Goal: Task Accomplishment & Management: Manage account settings

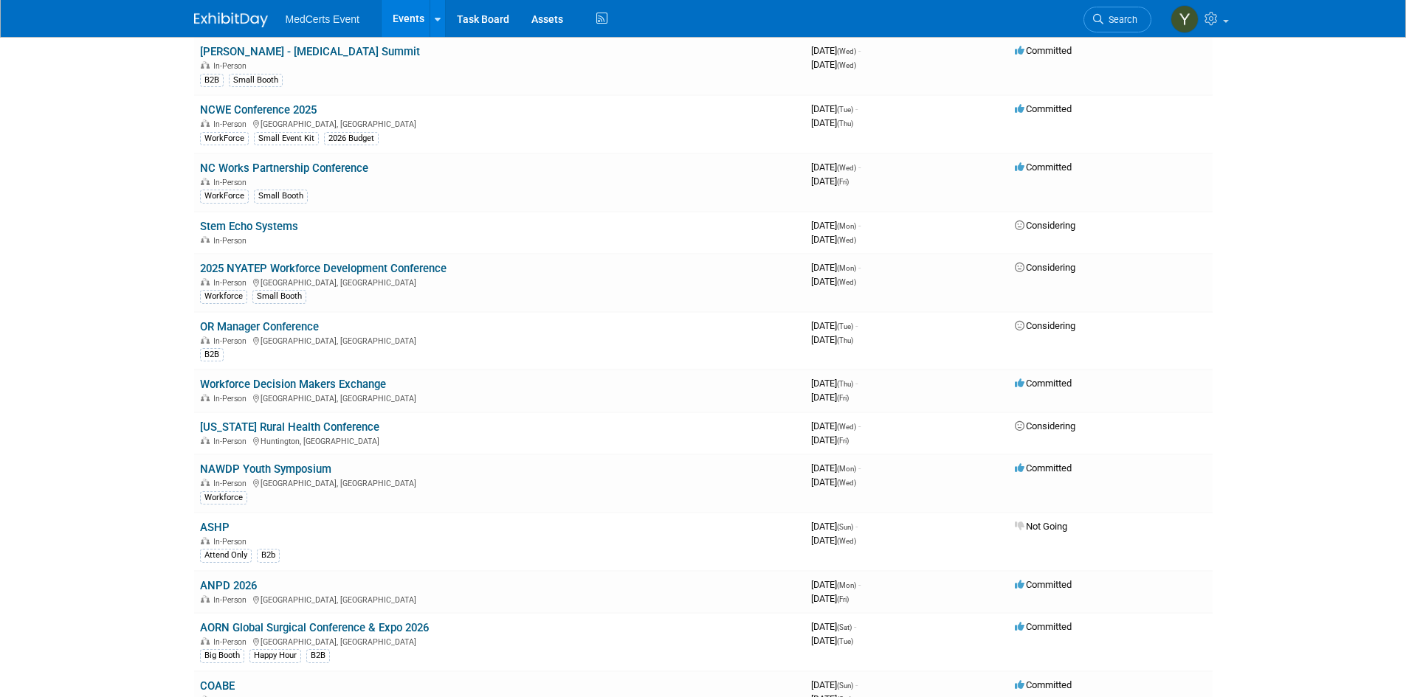
scroll to position [443, 0]
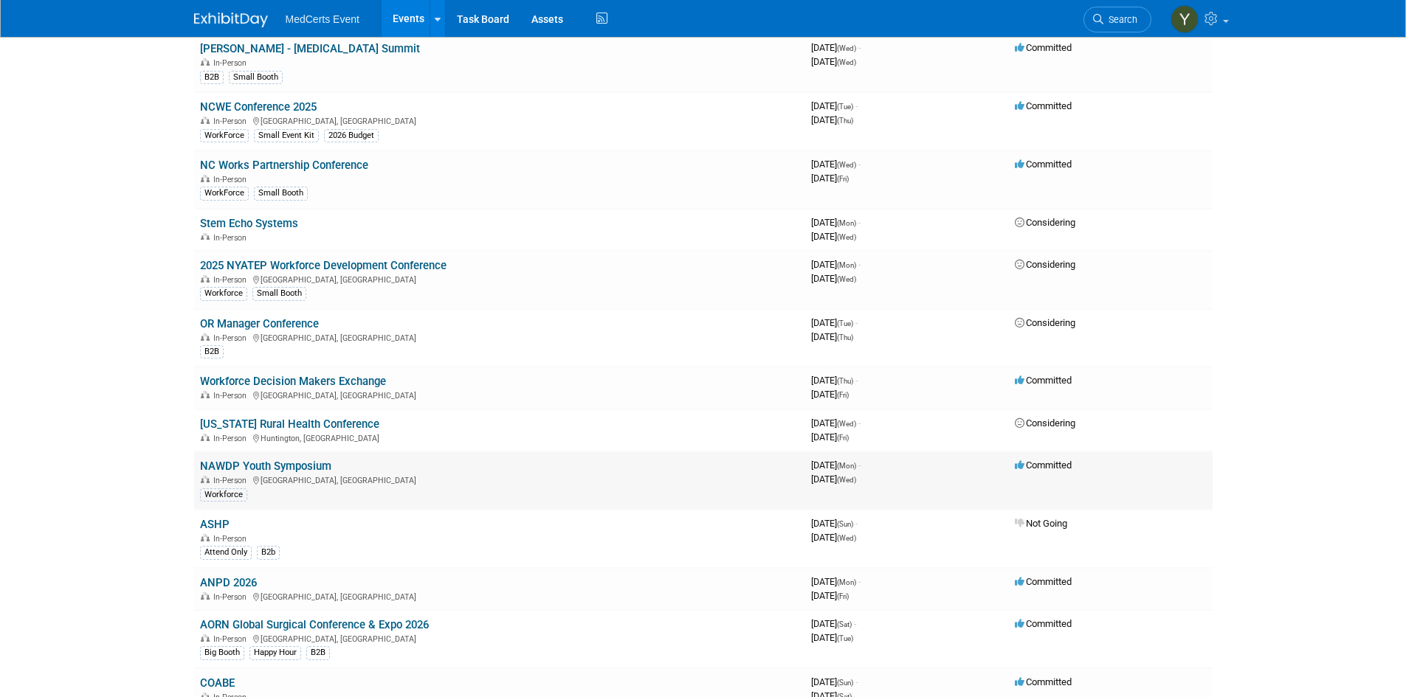
click at [319, 471] on link "NAWDP Youth Symposium" at bounding box center [265, 466] width 131 height 13
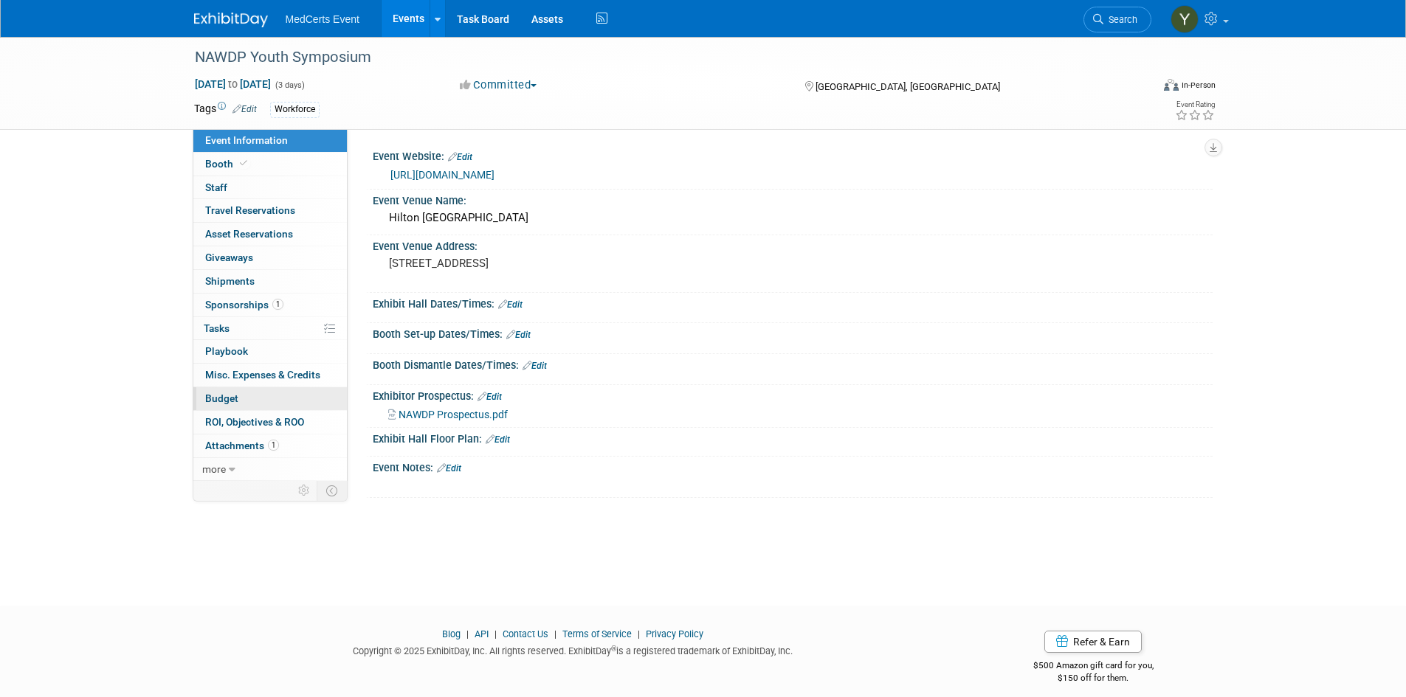
click at [269, 401] on link "Budget" at bounding box center [269, 398] width 153 height 23
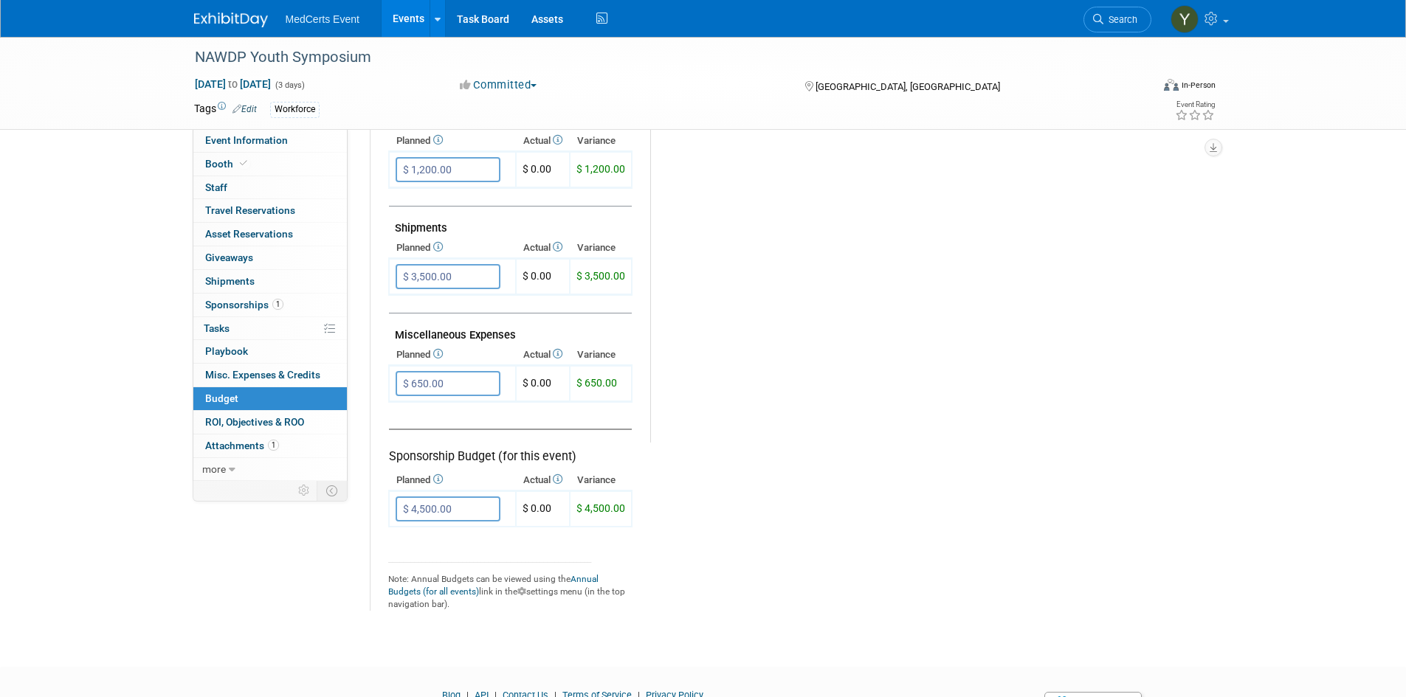
scroll to position [811, 0]
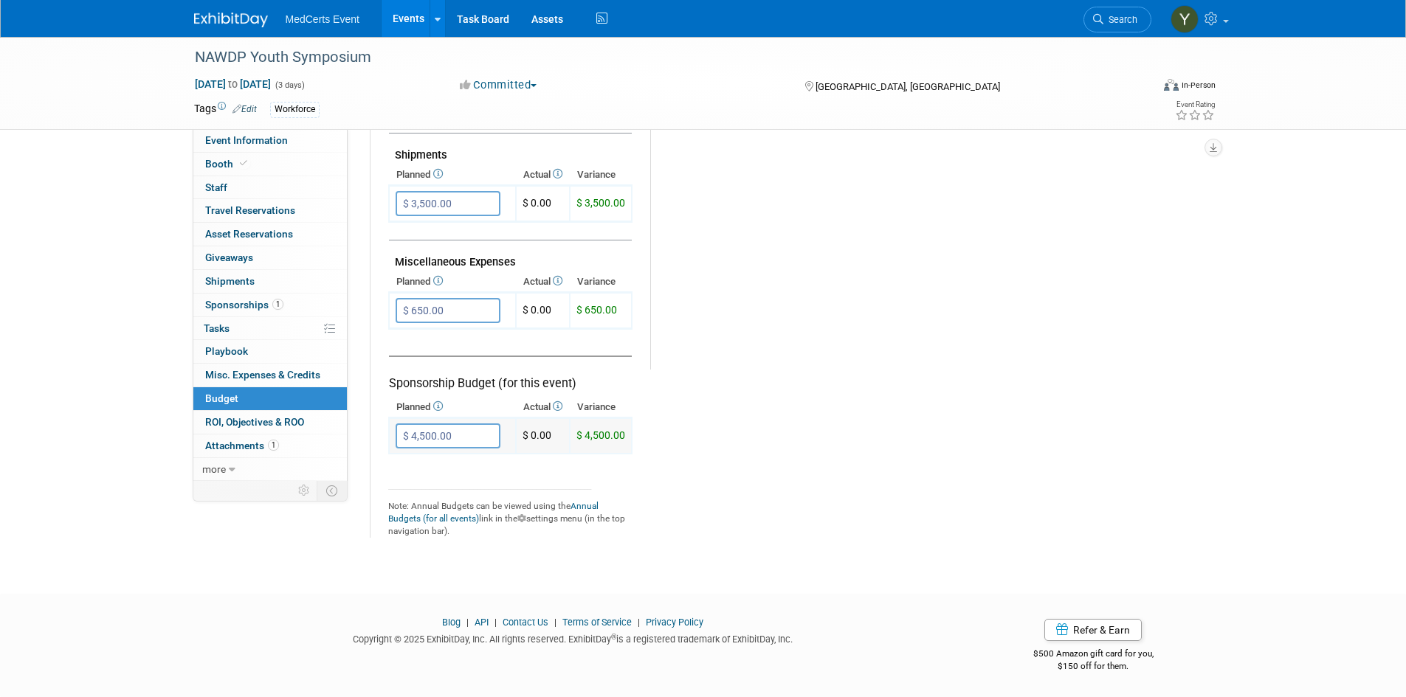
click at [463, 433] on input "$ 4,500.00" at bounding box center [448, 436] width 105 height 25
click at [796, 398] on tr "Exhibit Budget (for this event) Booth Reservation $ 0.00 X $ 0.00 X X" at bounding box center [791, 48] width 806 height 980
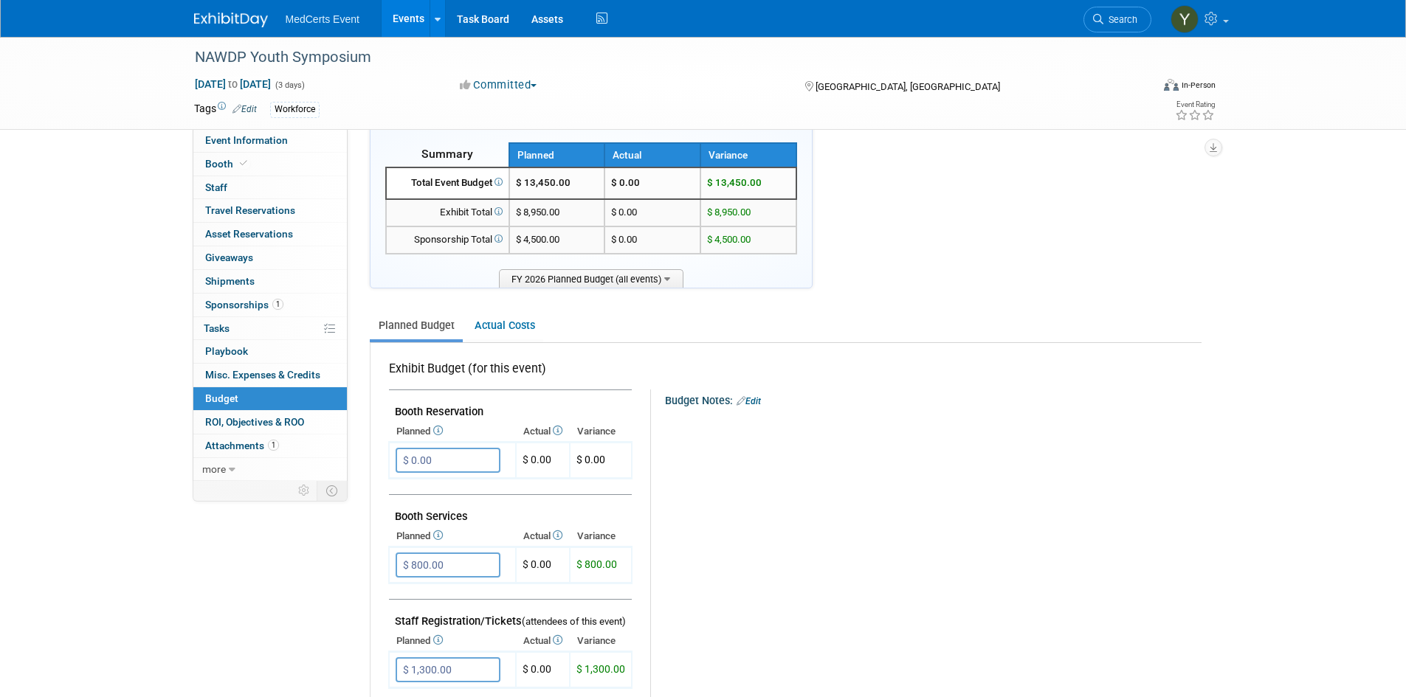
scroll to position [0, 0]
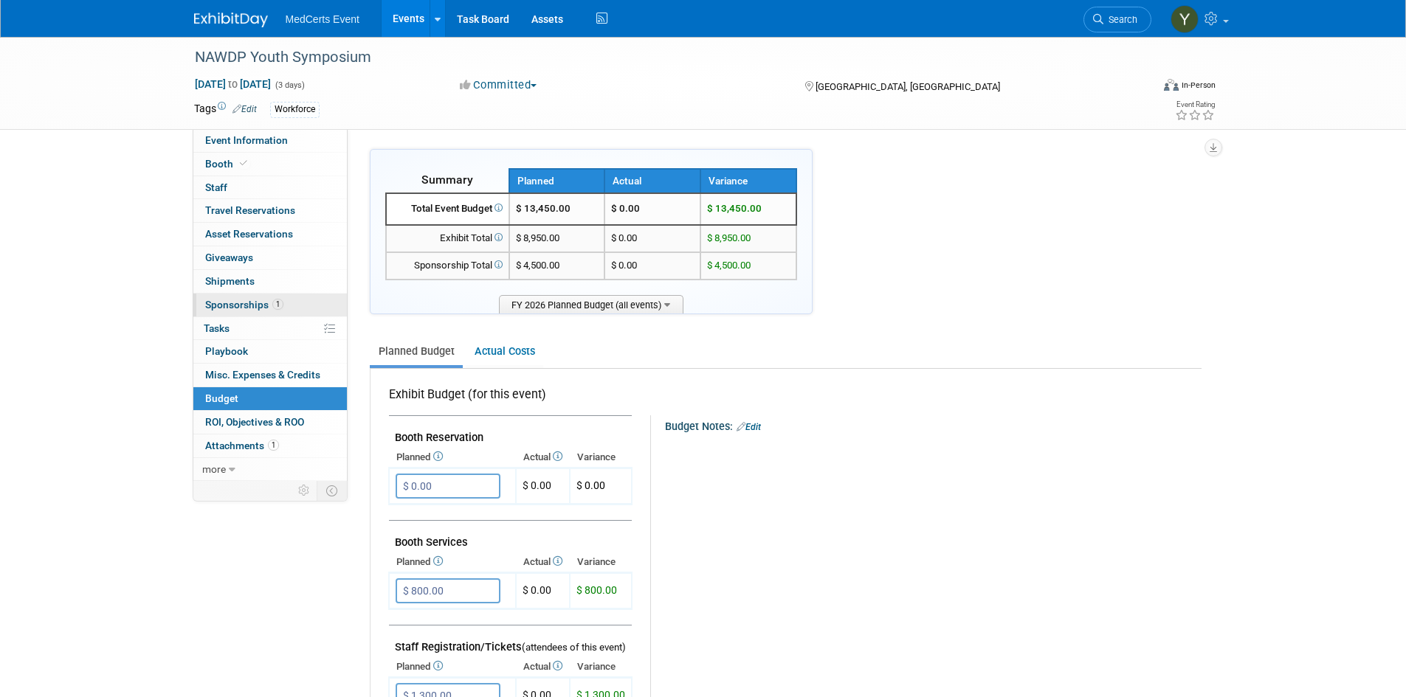
click at [253, 302] on span "Sponsorships 1" at bounding box center [244, 305] width 78 height 12
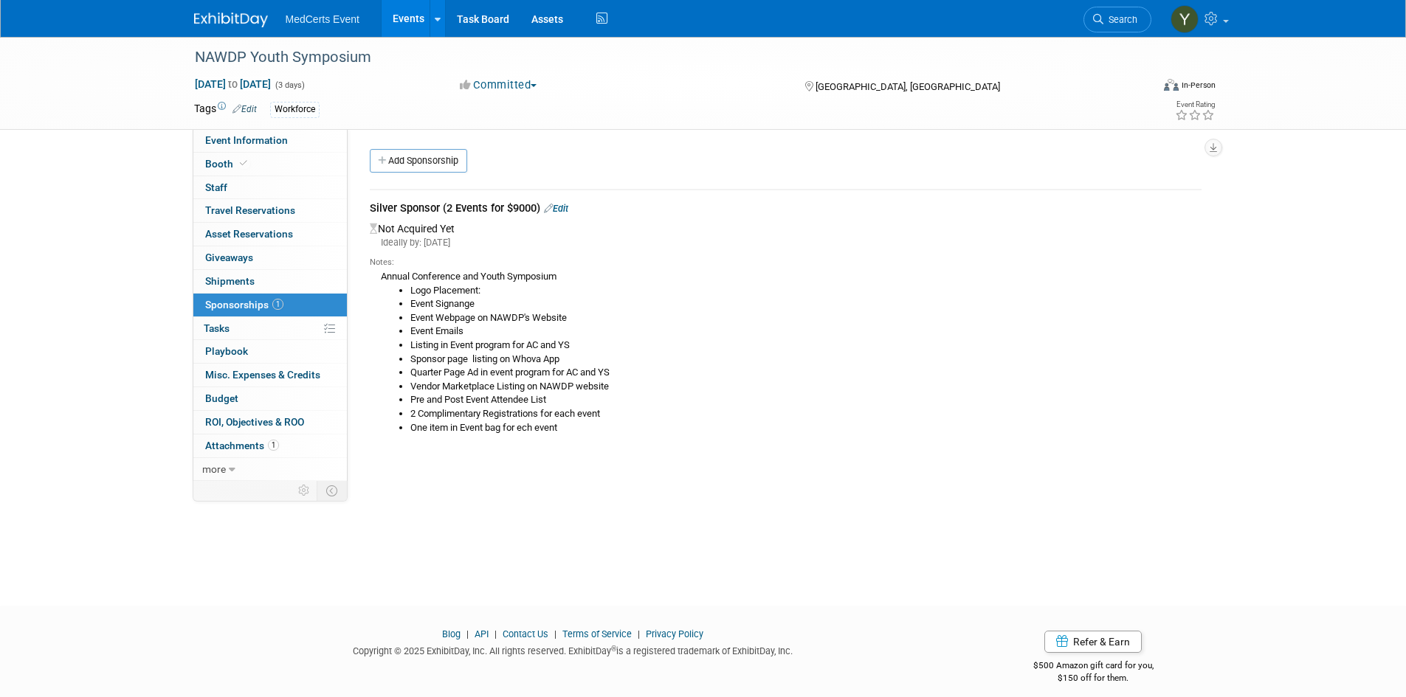
click at [568, 208] on link "Edit" at bounding box center [556, 208] width 24 height 11
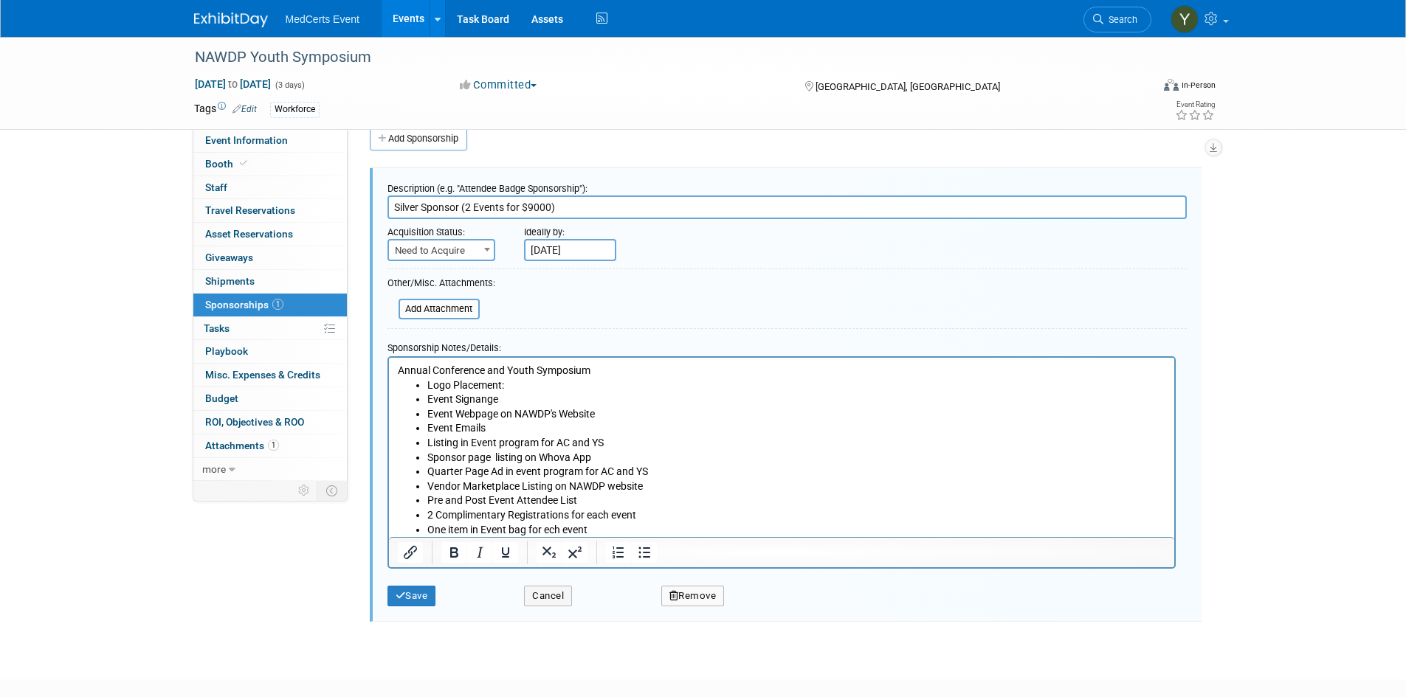
drag, startPoint x: 565, startPoint y: 211, endPoint x: 466, endPoint y: 199, distance: 100.3
click at [466, 199] on input "Silver Sponsor (2 Events for $9000)" at bounding box center [786, 208] width 799 height 24
type input "Silver Sponsor"
click at [461, 306] on input "file" at bounding box center [391, 309] width 176 height 18
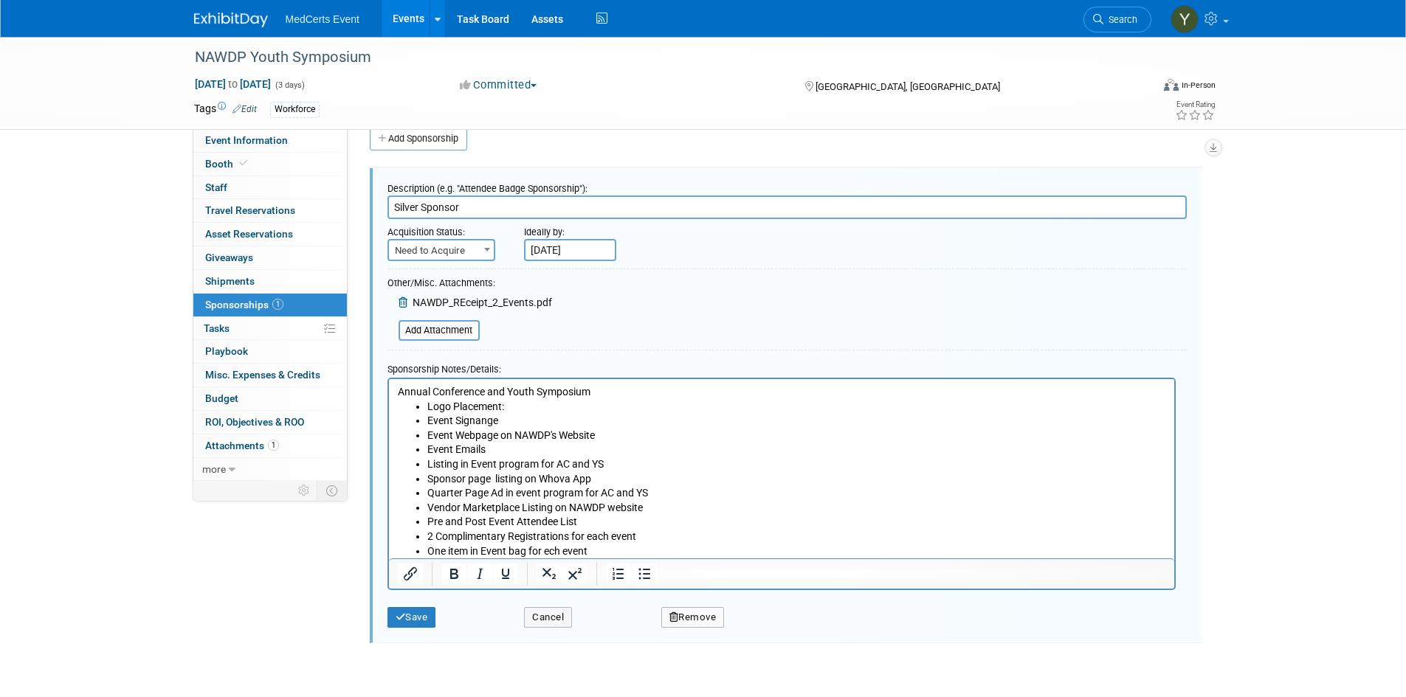
click at [421, 241] on span "Need to Acquire" at bounding box center [441, 251] width 105 height 21
select select "2"
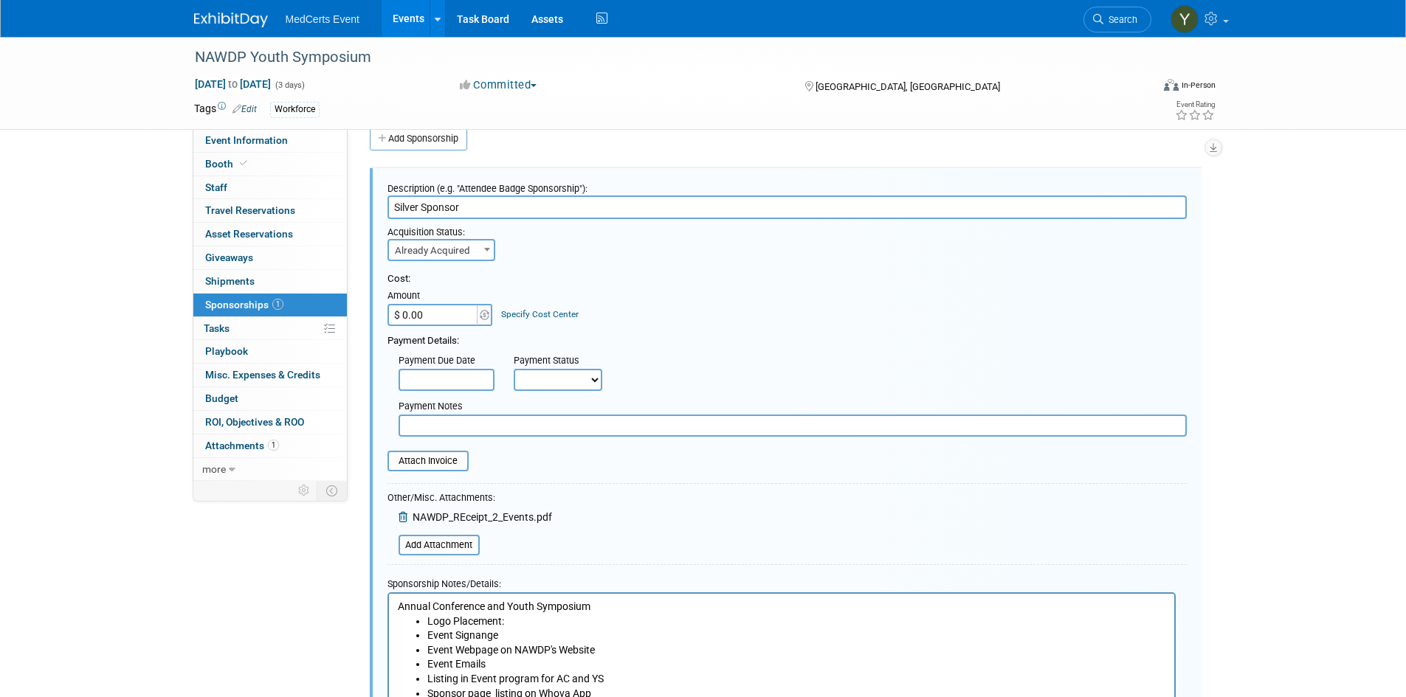
click at [444, 315] on input "$ 0.00" at bounding box center [433, 315] width 92 height 22
type input "$ 4,500.00"
click at [711, 291] on div "Cost: Amount $ 4,500.00 Specify Cost Center Cost Center -- Not Specified --" at bounding box center [786, 299] width 799 height 54
click at [463, 382] on input "text" at bounding box center [447, 380] width 96 height 22
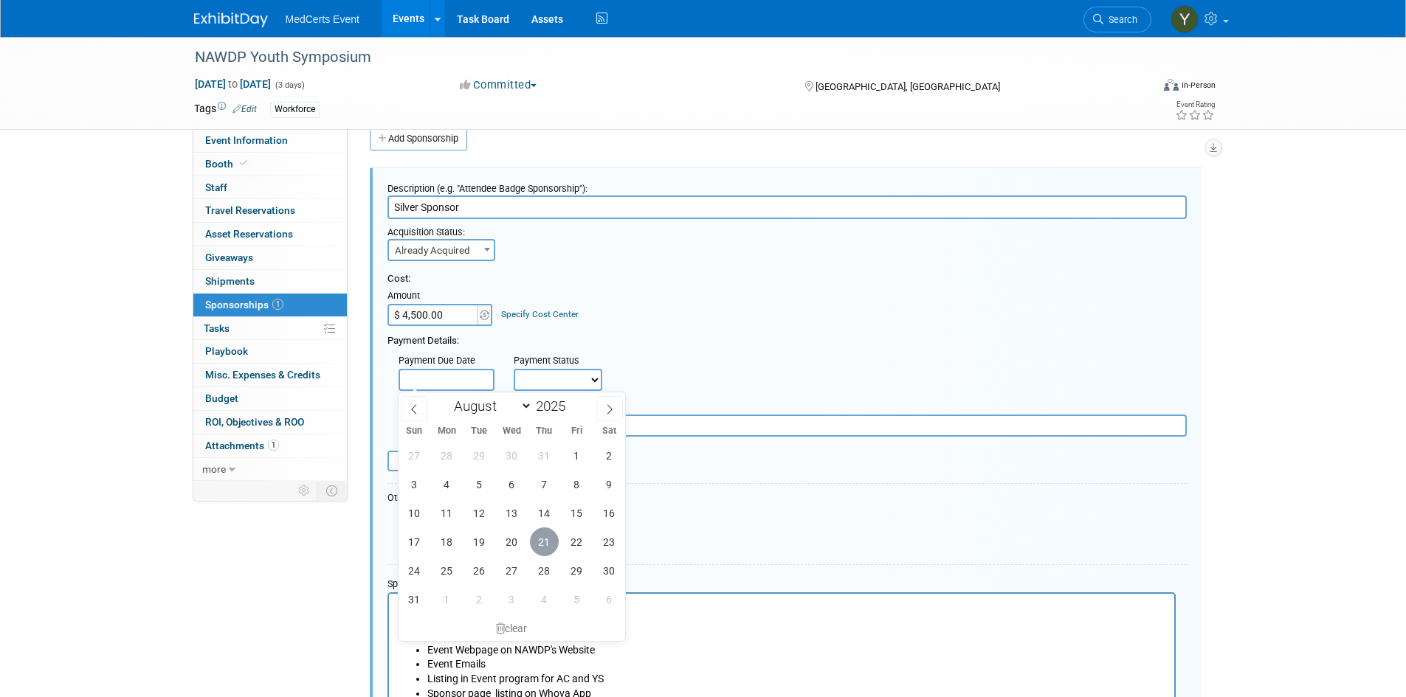
drag, startPoint x: 541, startPoint y: 541, endPoint x: 528, endPoint y: 505, distance: 38.3
click at [541, 542] on span "21" at bounding box center [544, 542] width 29 height 29
type input "Aug 21, 2025"
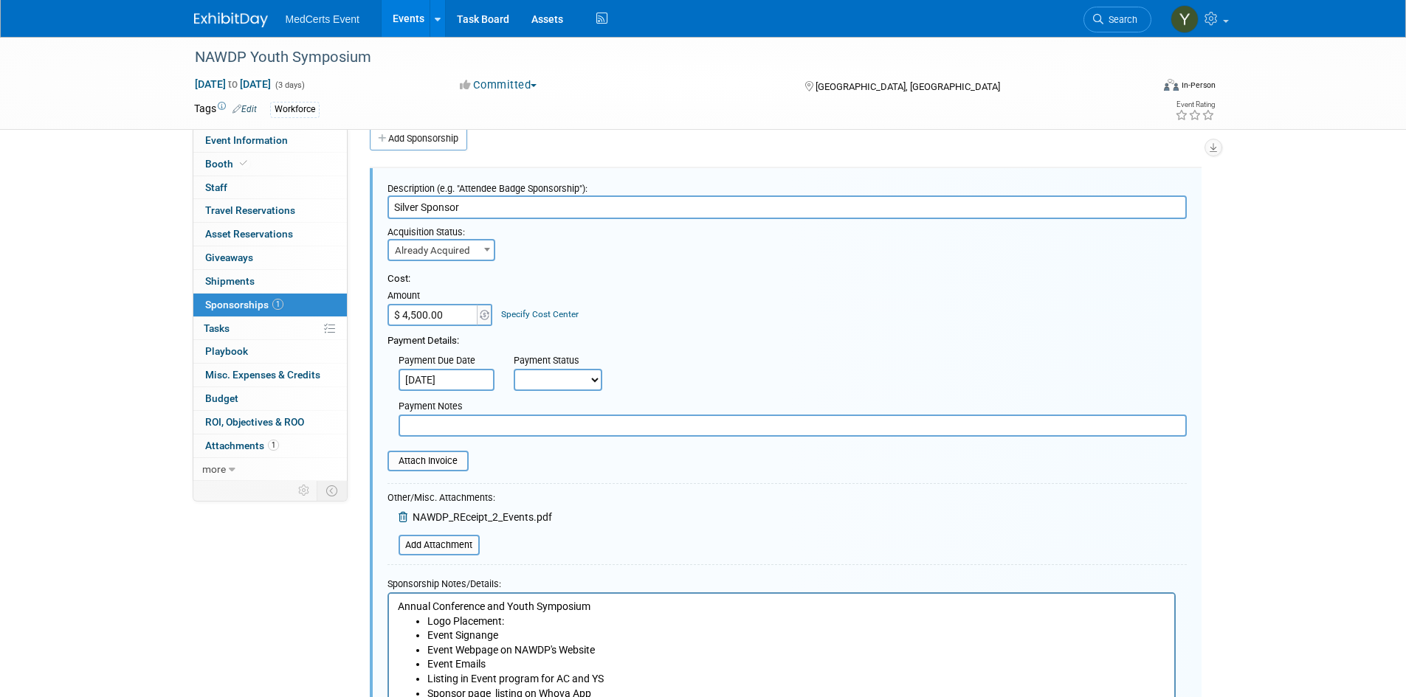
click at [545, 375] on select "Not Paid Yet Partially Paid Paid in Full" at bounding box center [558, 380] width 89 height 22
select select "1"
click at [514, 369] on select "Not Paid Yet Partially Paid Paid in Full" at bounding box center [558, 380] width 89 height 22
click at [554, 422] on input "text" at bounding box center [793, 426] width 788 height 22
type input "500 Discount was offered"
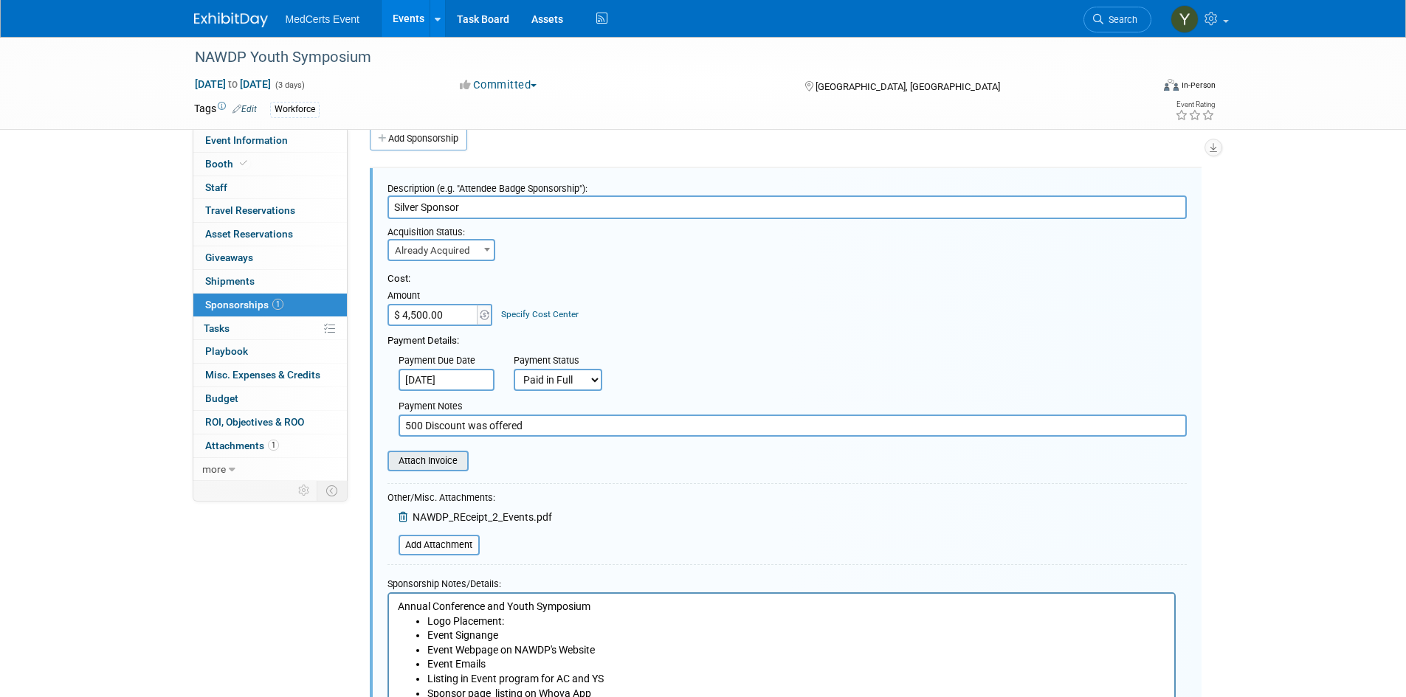
click at [422, 460] on input "file" at bounding box center [379, 461] width 176 height 18
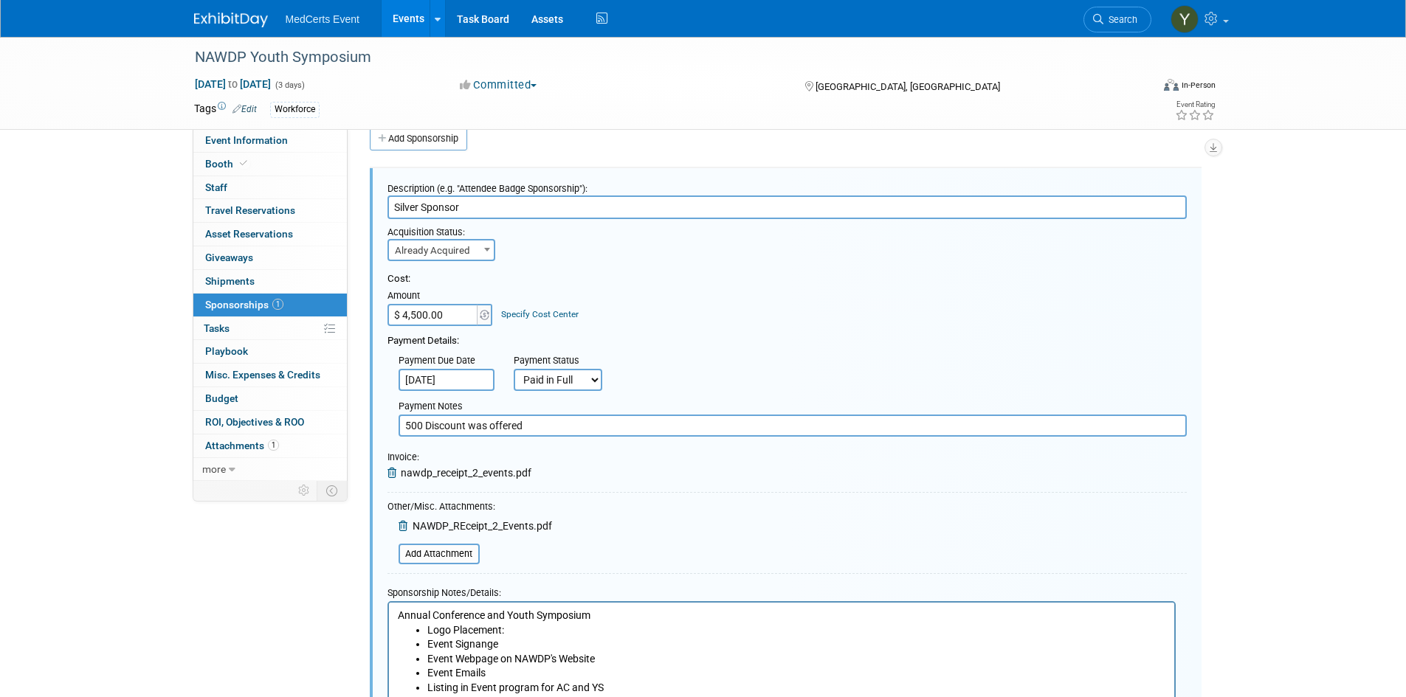
click at [401, 521] on icon at bounding box center [405, 526] width 12 height 10
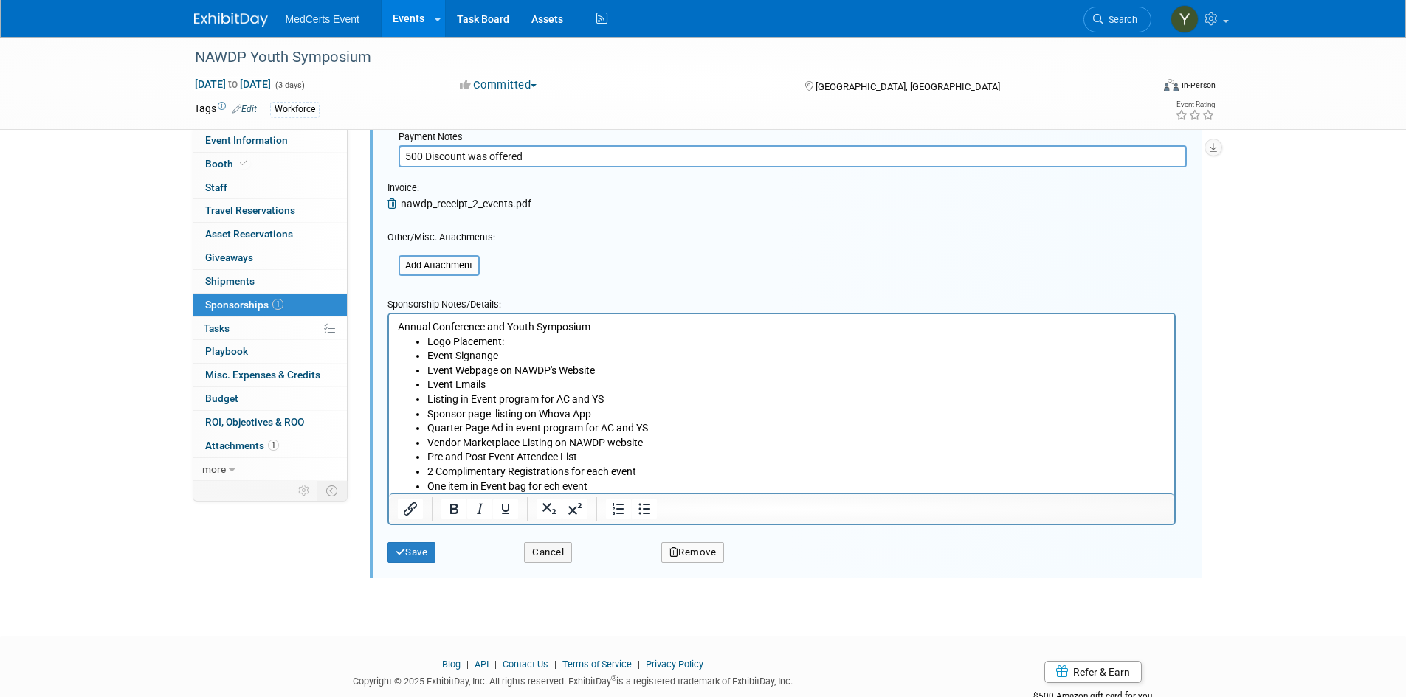
scroll to position [317, 0]
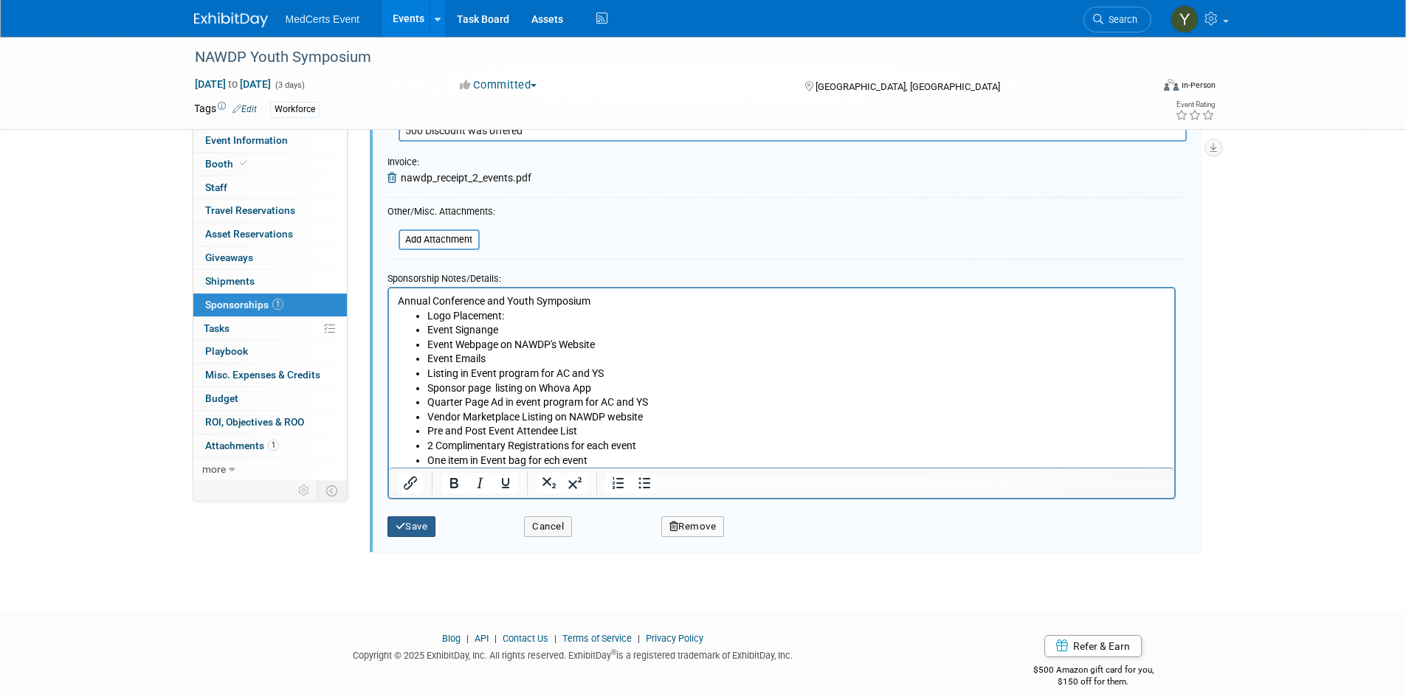
click at [424, 531] on button "Save" at bounding box center [411, 527] width 49 height 21
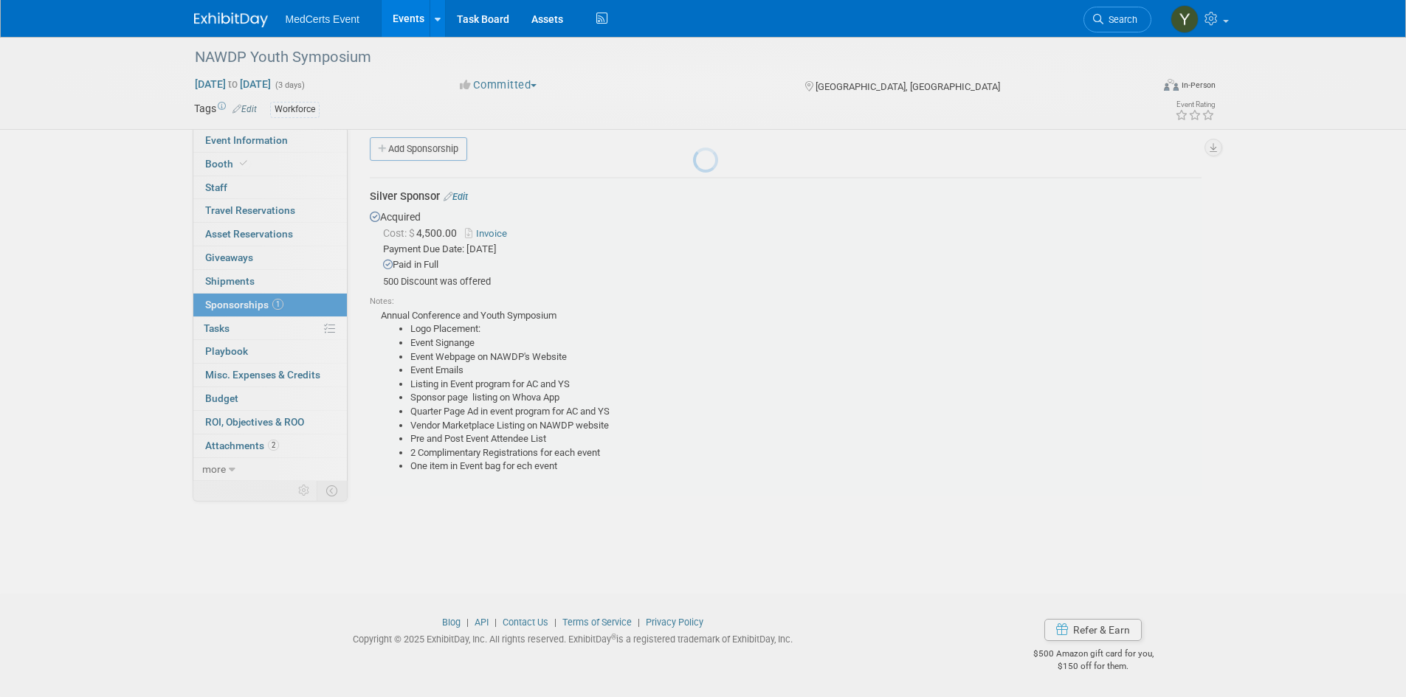
scroll to position [12, 0]
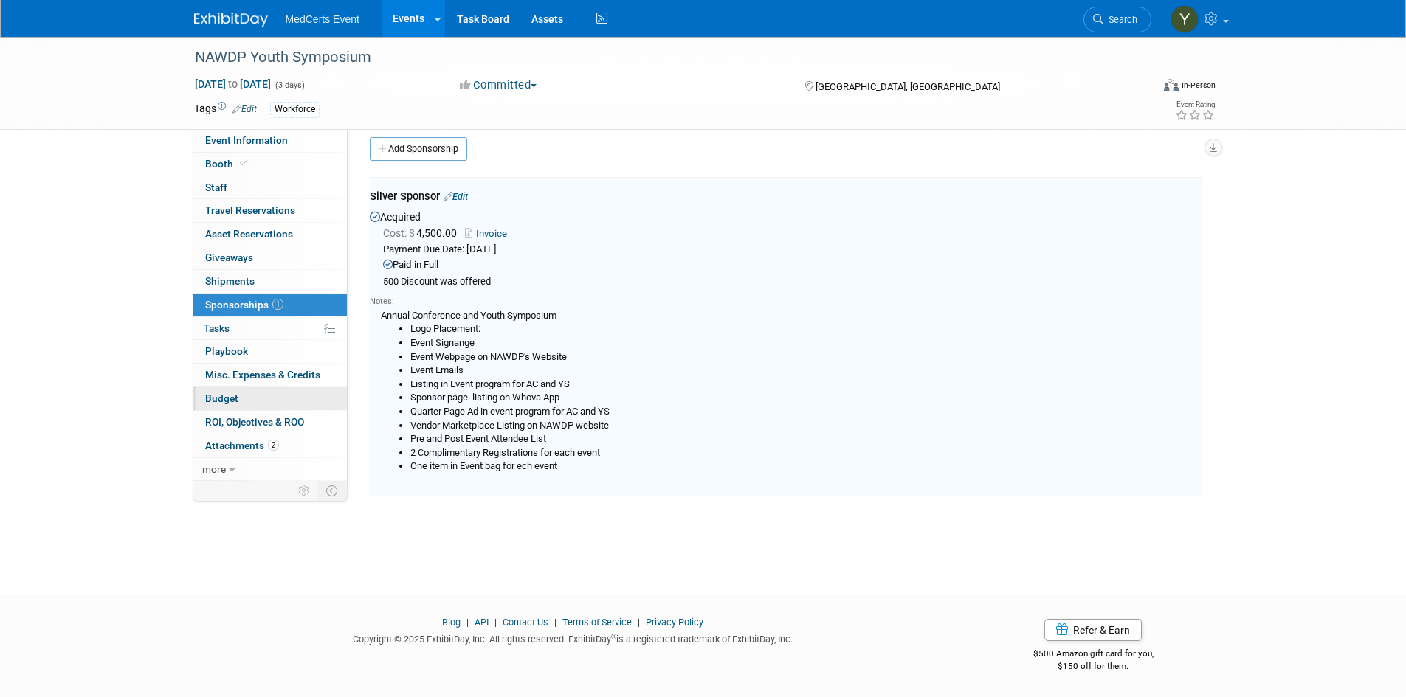
click at [269, 393] on link "Budget" at bounding box center [269, 398] width 153 height 23
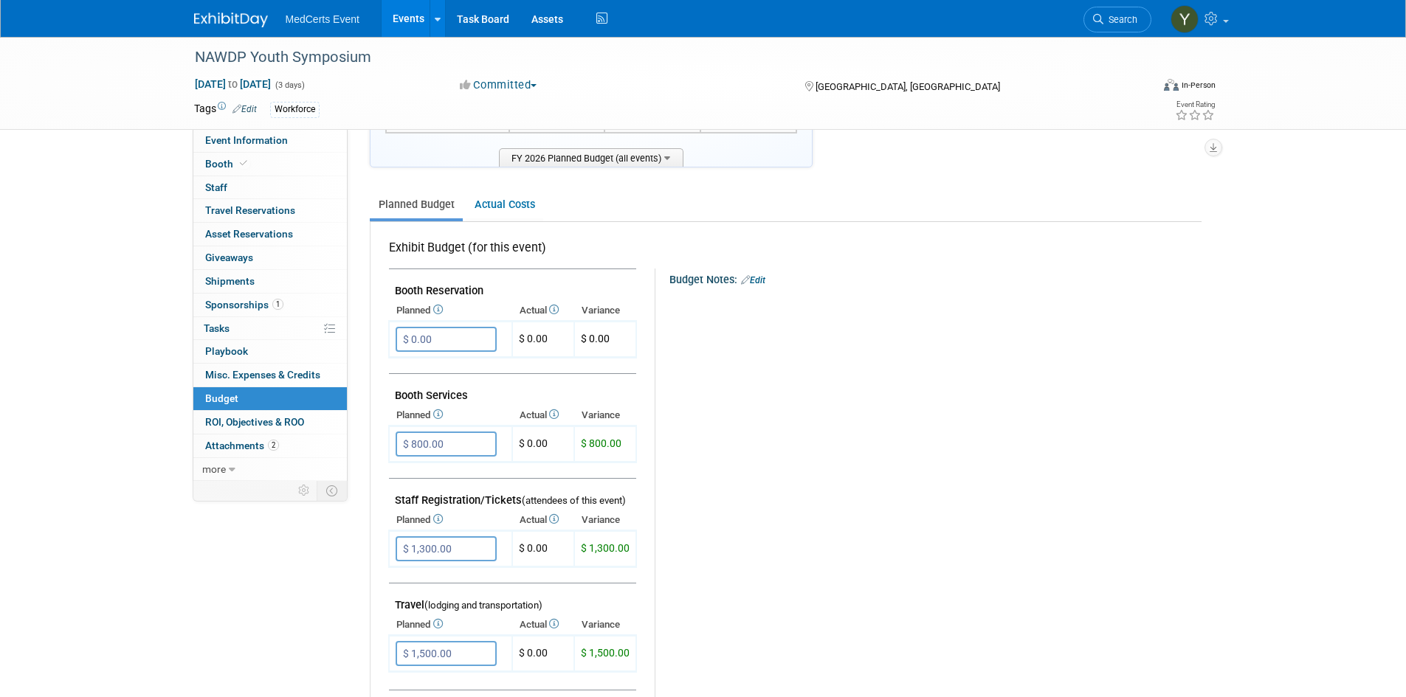
scroll to position [0, 0]
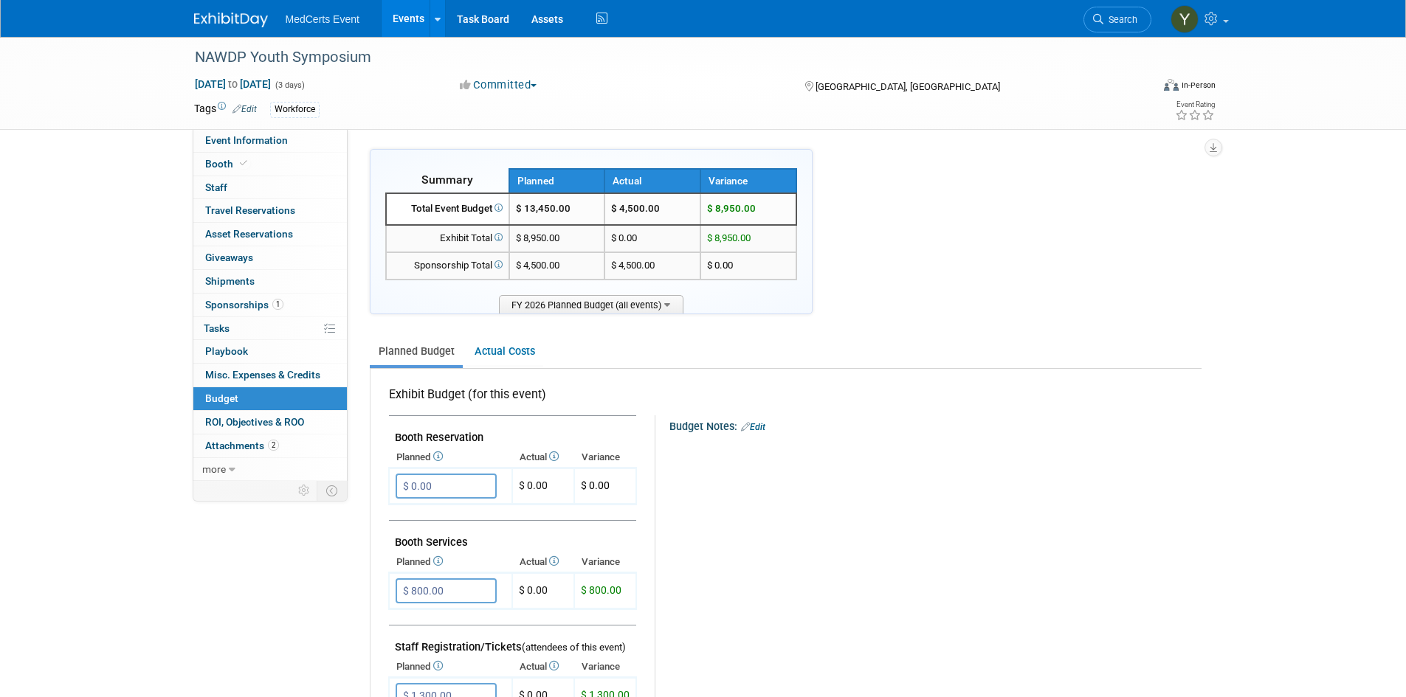
click at [402, 13] on link "Events" at bounding box center [409, 18] width 54 height 37
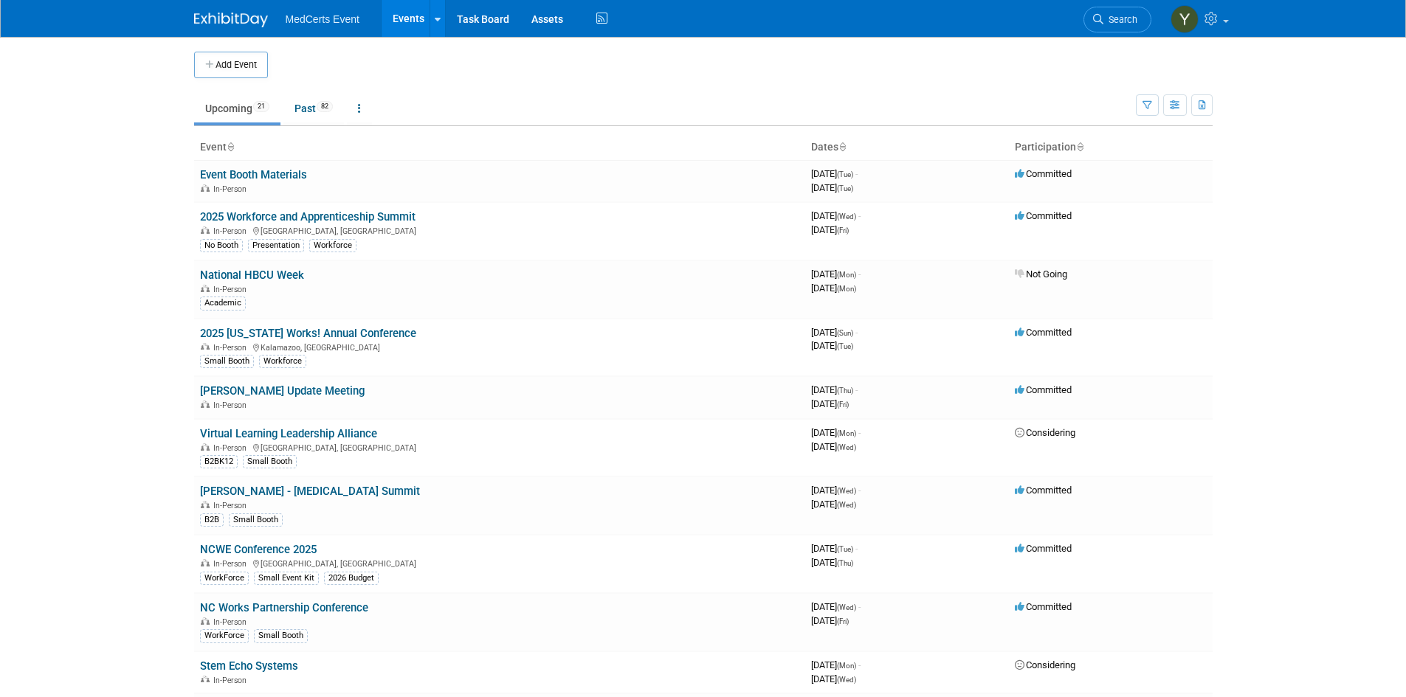
click at [231, 54] on button "Add Event" at bounding box center [231, 65] width 74 height 27
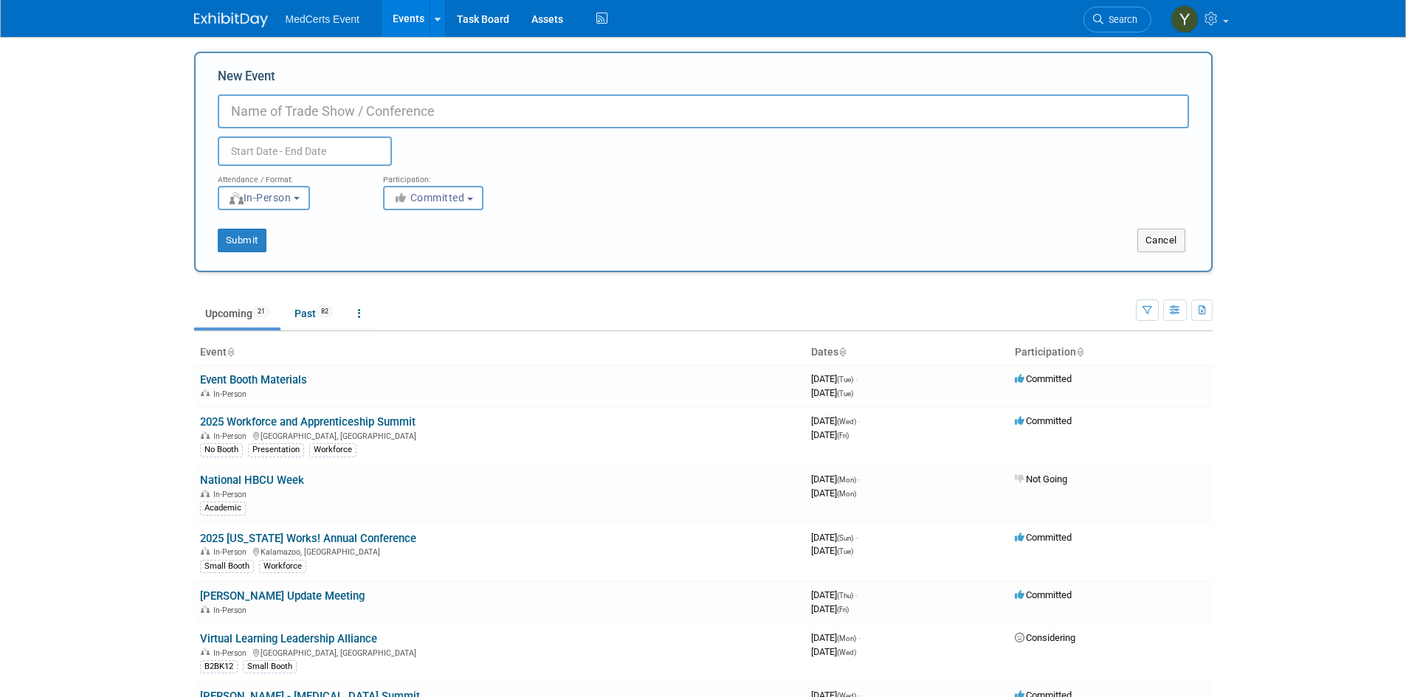
click at [262, 114] on input "New Event" at bounding box center [703, 111] width 971 height 34
paste input "AFA 2026 Annual Summit"
type input "AFA 2026 Annual Summit"
click at [303, 141] on input "text" at bounding box center [305, 152] width 174 height 30
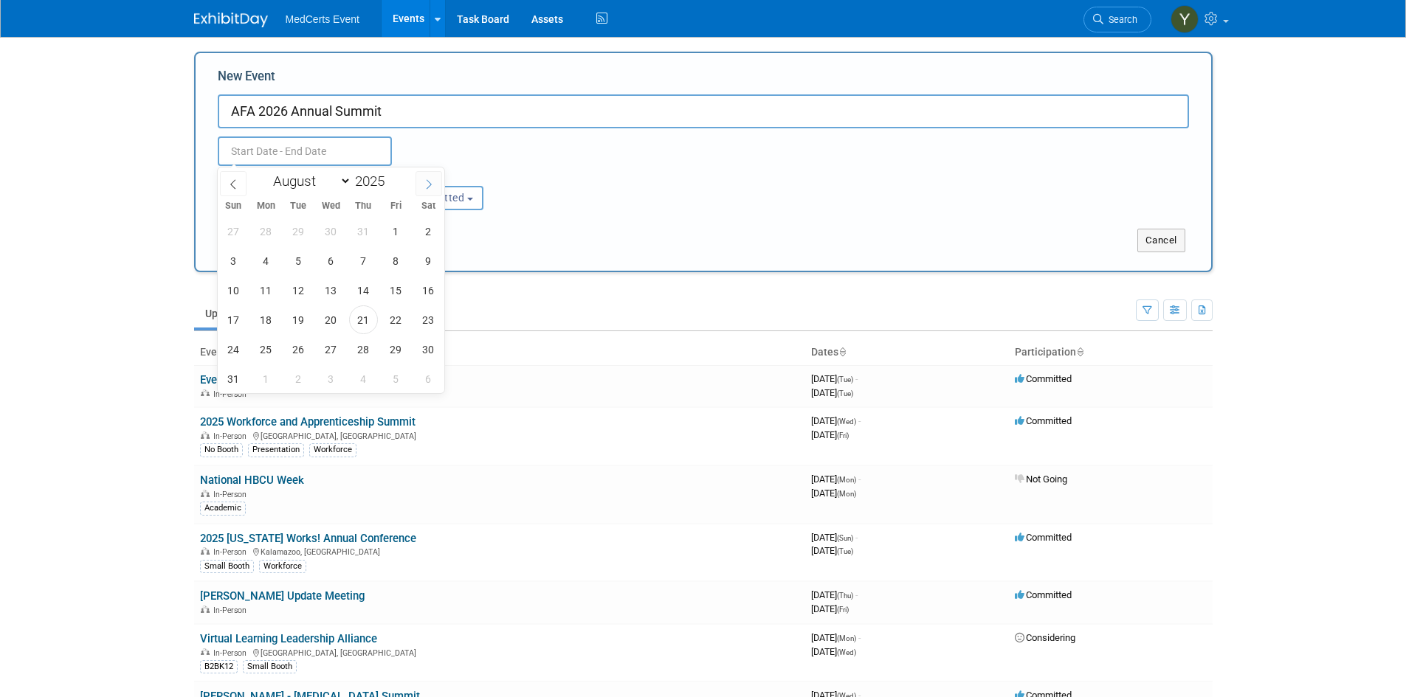
click at [426, 184] on icon at bounding box center [429, 184] width 10 height 10
select select "11"
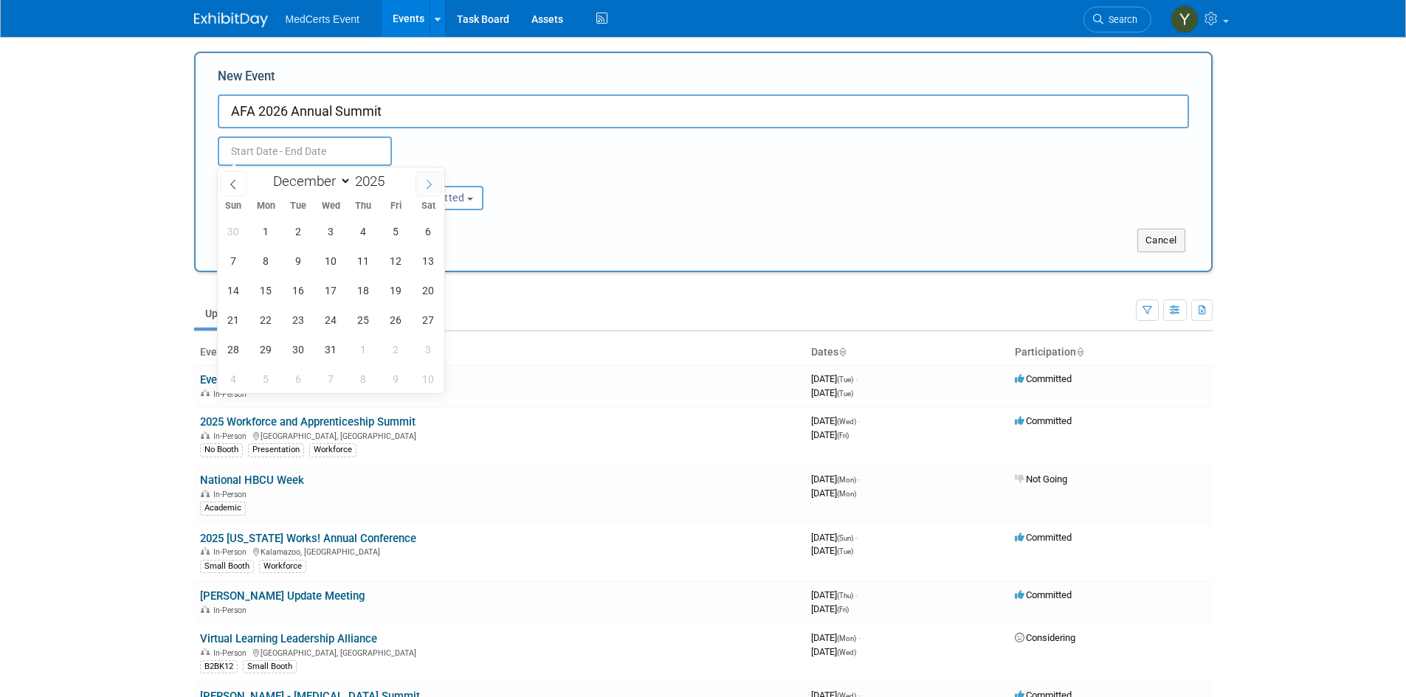
click at [426, 184] on icon at bounding box center [429, 184] width 10 height 10
type input "2026"
click at [426, 184] on icon at bounding box center [429, 184] width 10 height 10
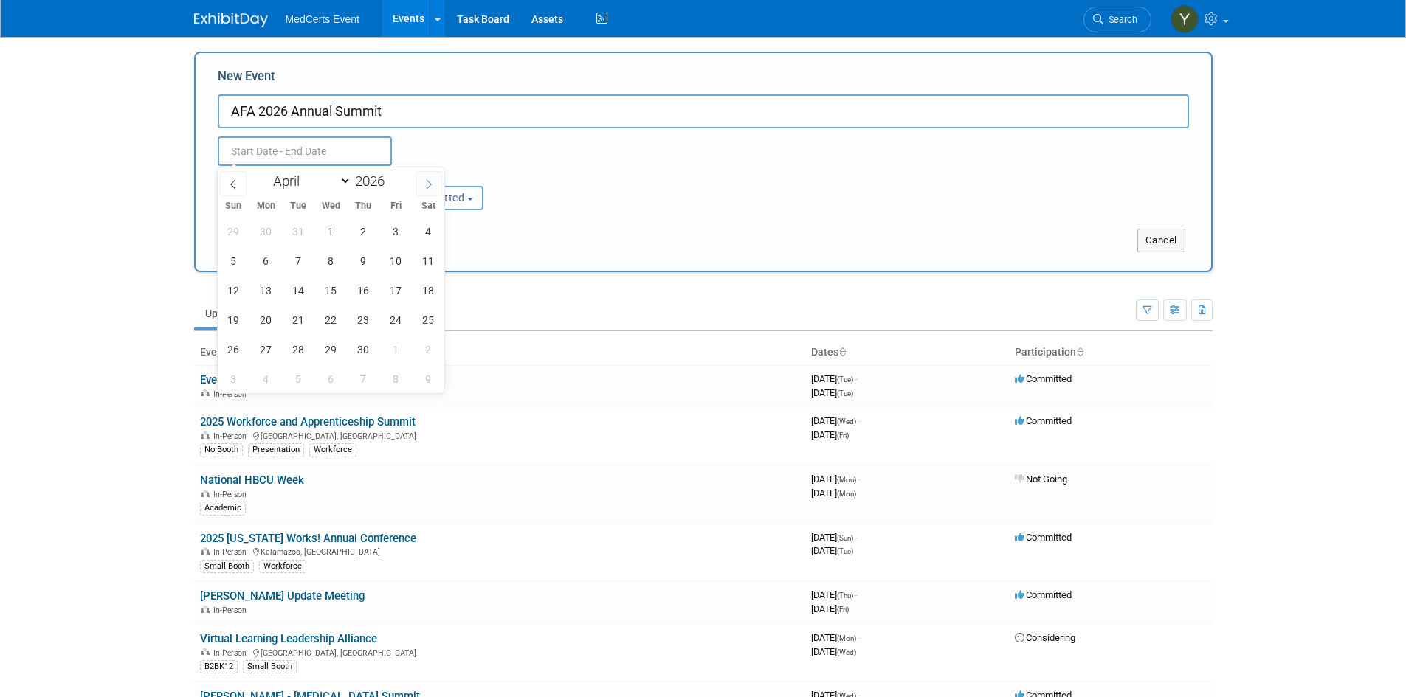
click at [426, 184] on icon at bounding box center [429, 184] width 10 height 10
select select "4"
click at [259, 319] on span "18" at bounding box center [266, 320] width 29 height 29
click at [325, 318] on span "20" at bounding box center [331, 320] width 29 height 29
type input "May 18, 2026 to May 20, 2026"
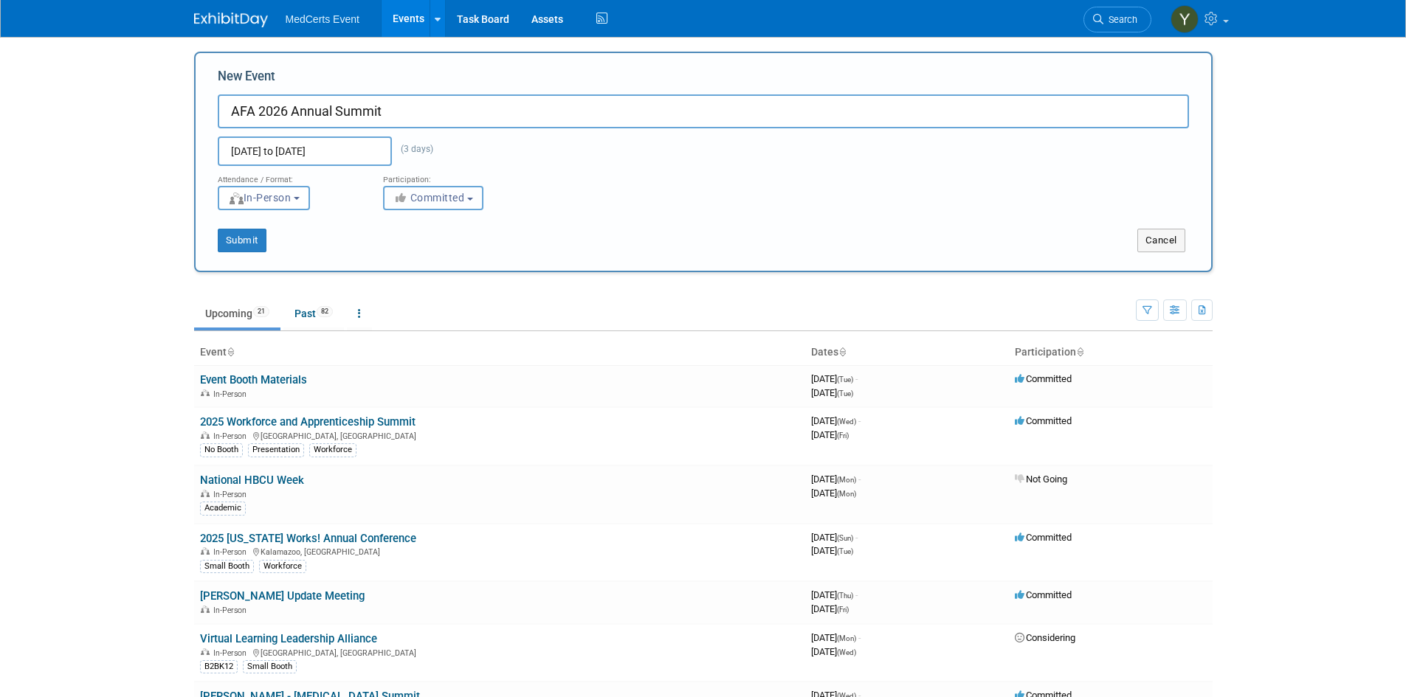
click at [410, 204] on button "Committed" at bounding box center [433, 198] width 100 height 24
click at [426, 251] on label "Considering" at bounding box center [439, 253] width 97 height 19
click at [397, 251] on input "Considering" at bounding box center [392, 254] width 10 height 10
select select "2"
click at [261, 247] on button "Submit" at bounding box center [242, 241] width 49 height 24
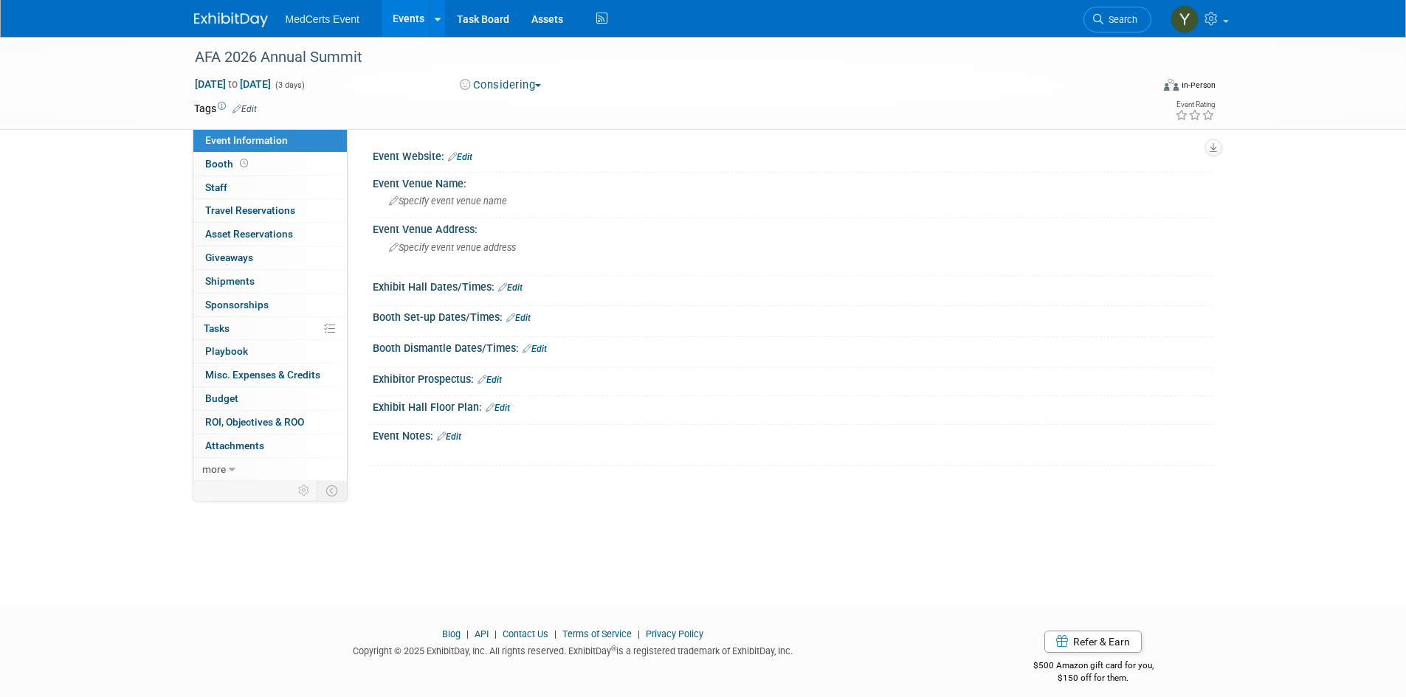
click at [466, 156] on link "Edit" at bounding box center [460, 157] width 24 height 10
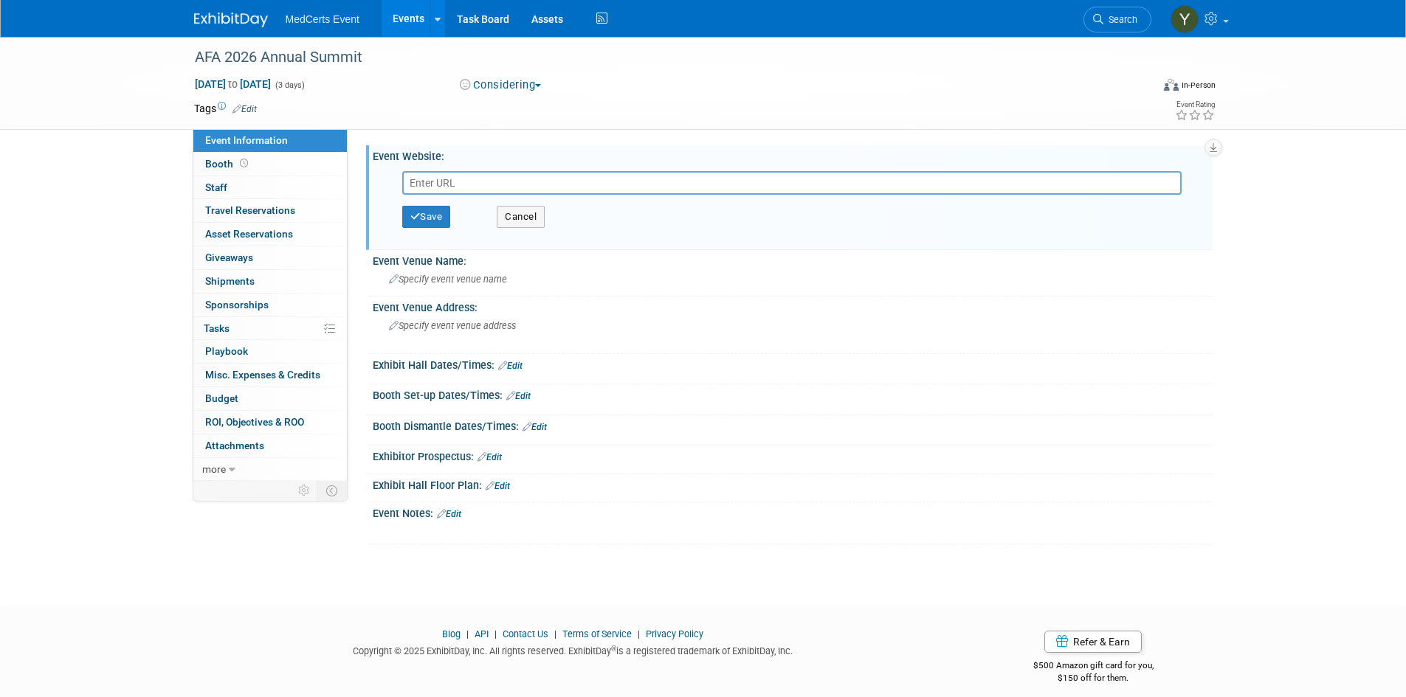
paste input "https://apprenticeshipsforamerica.org/events/view/202summit-save-the-date"
type input "https://apprenticeshipsforamerica.org/events/view/202summit-save-the-date"
click at [438, 217] on button "Save" at bounding box center [426, 217] width 49 height 22
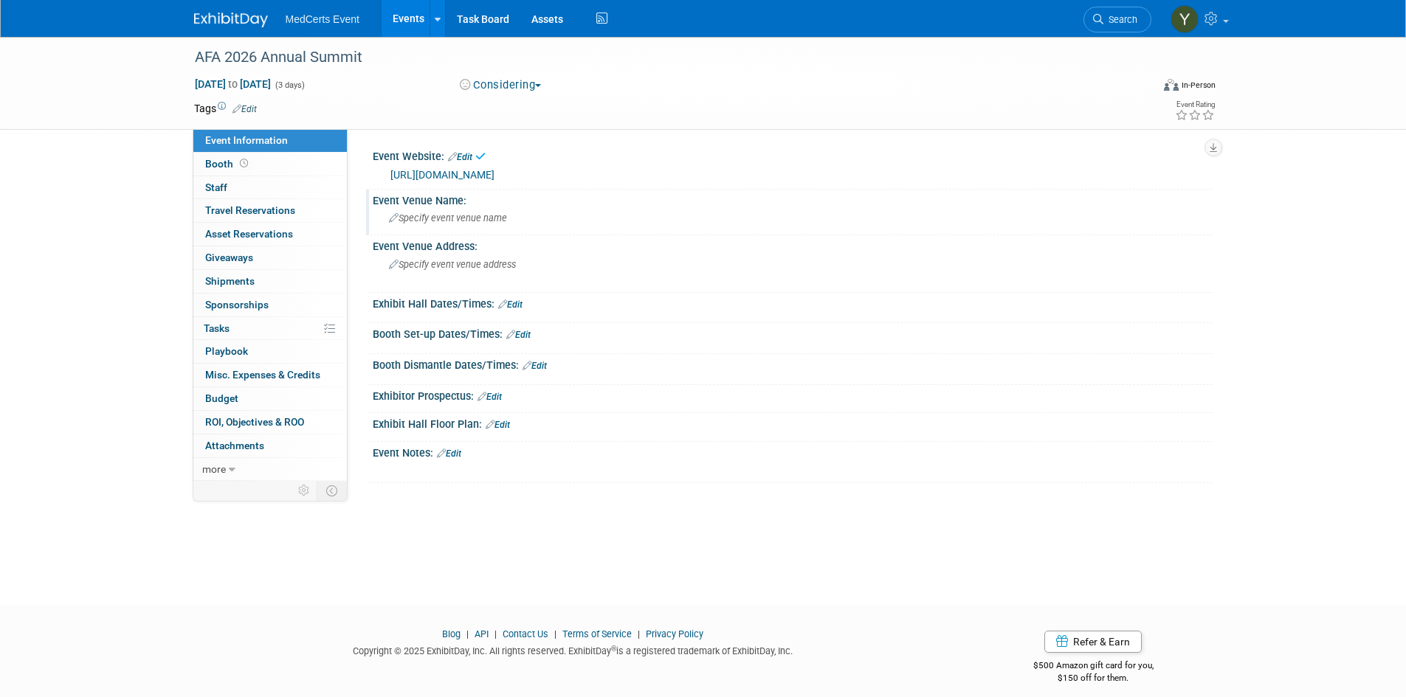
click at [477, 216] on span "Specify event venue name" at bounding box center [448, 218] width 118 height 11
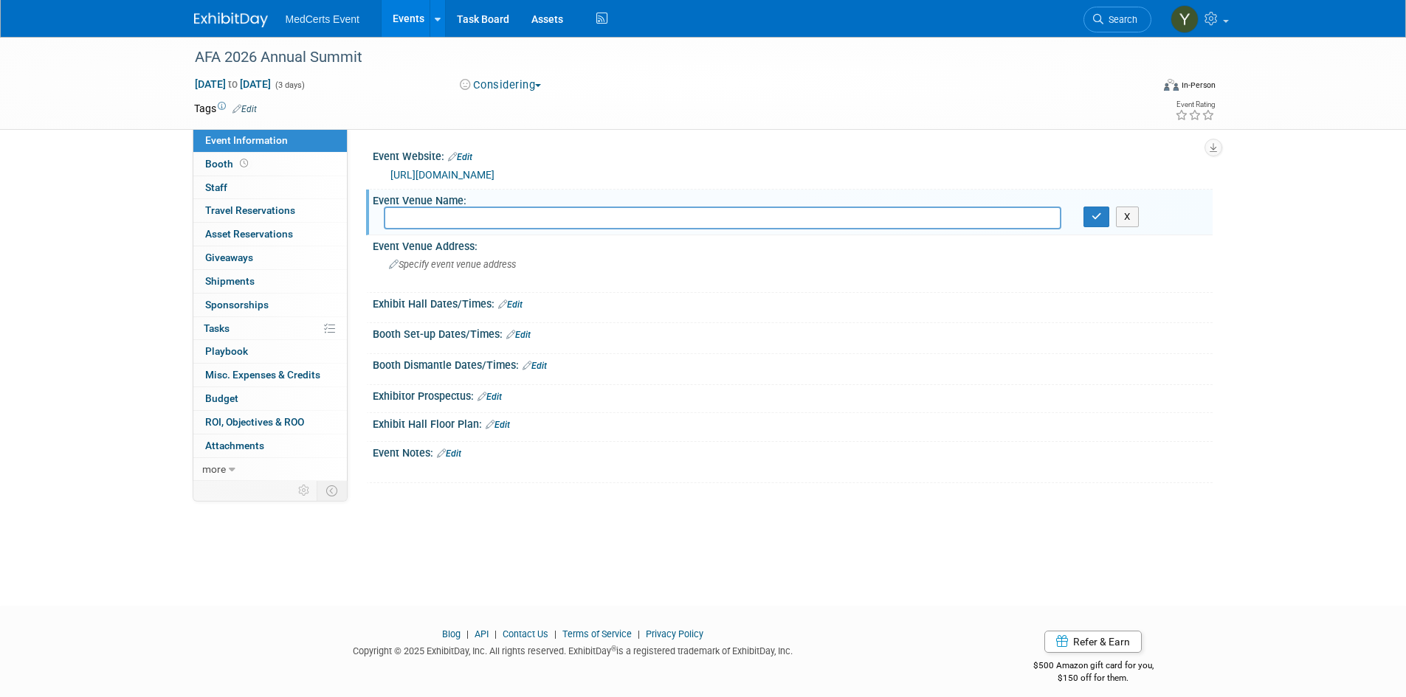
paste input "Omni Shoreham"
type input "Omni Shoreham"
click at [1100, 218] on icon "button" at bounding box center [1096, 217] width 10 height 10
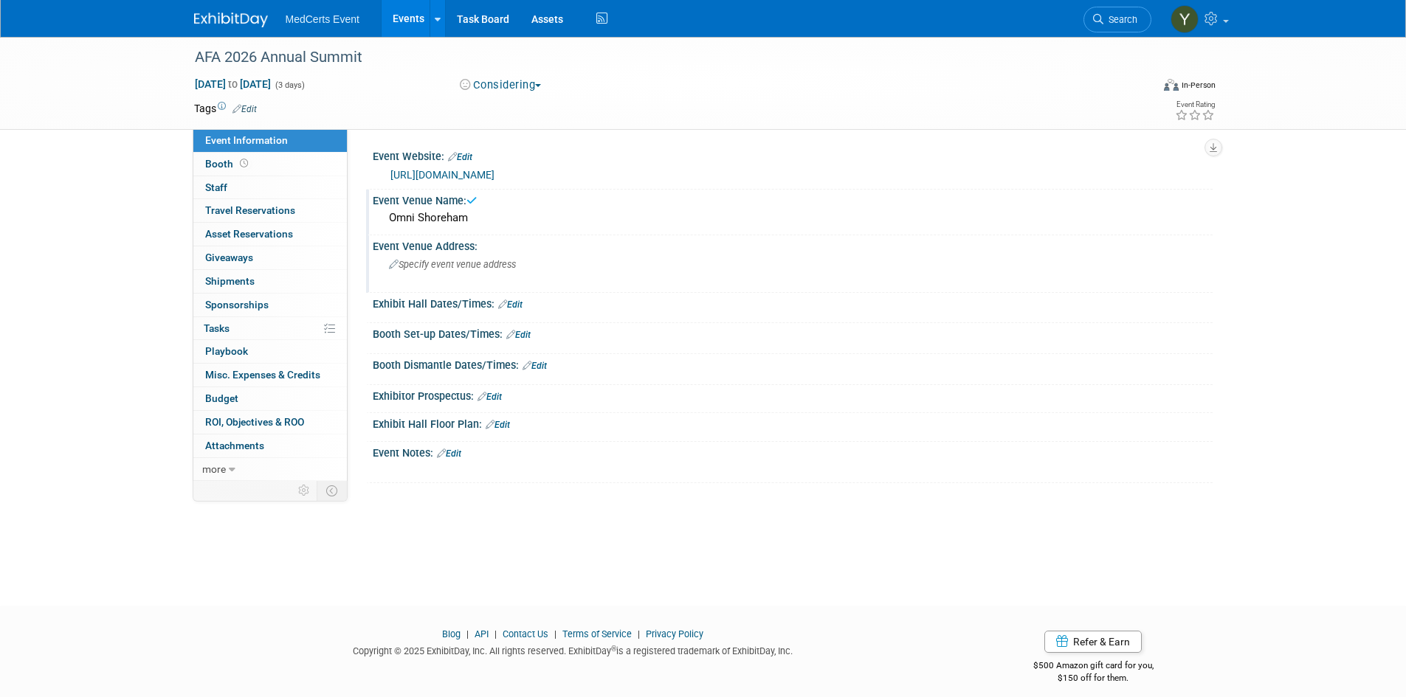
click at [449, 266] on span "Specify event venue address" at bounding box center [452, 264] width 127 height 11
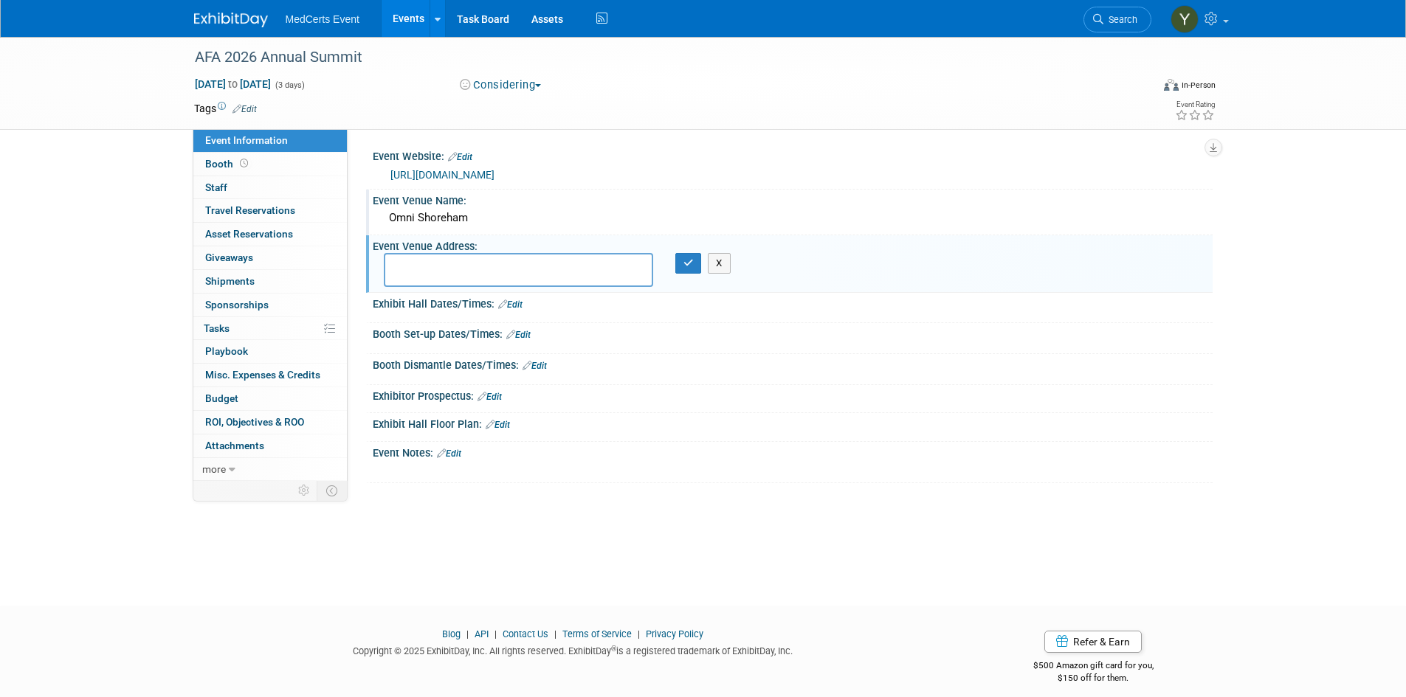
paste textarea "2500 Calvert St NW, Washington, DC"
type textarea "2500 Calvert St NW, Washington, DC"
click at [697, 266] on button "button" at bounding box center [688, 263] width 27 height 21
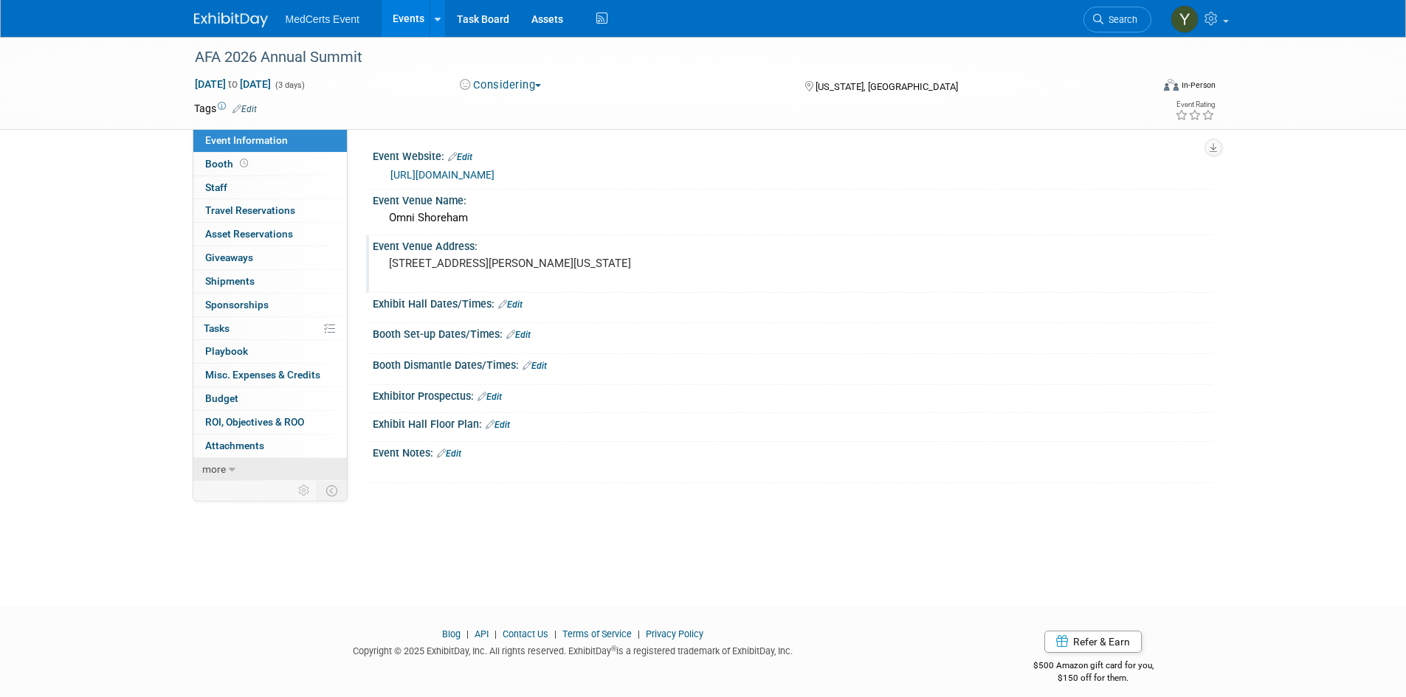
click at [225, 470] on span "more" at bounding box center [214, 469] width 24 height 12
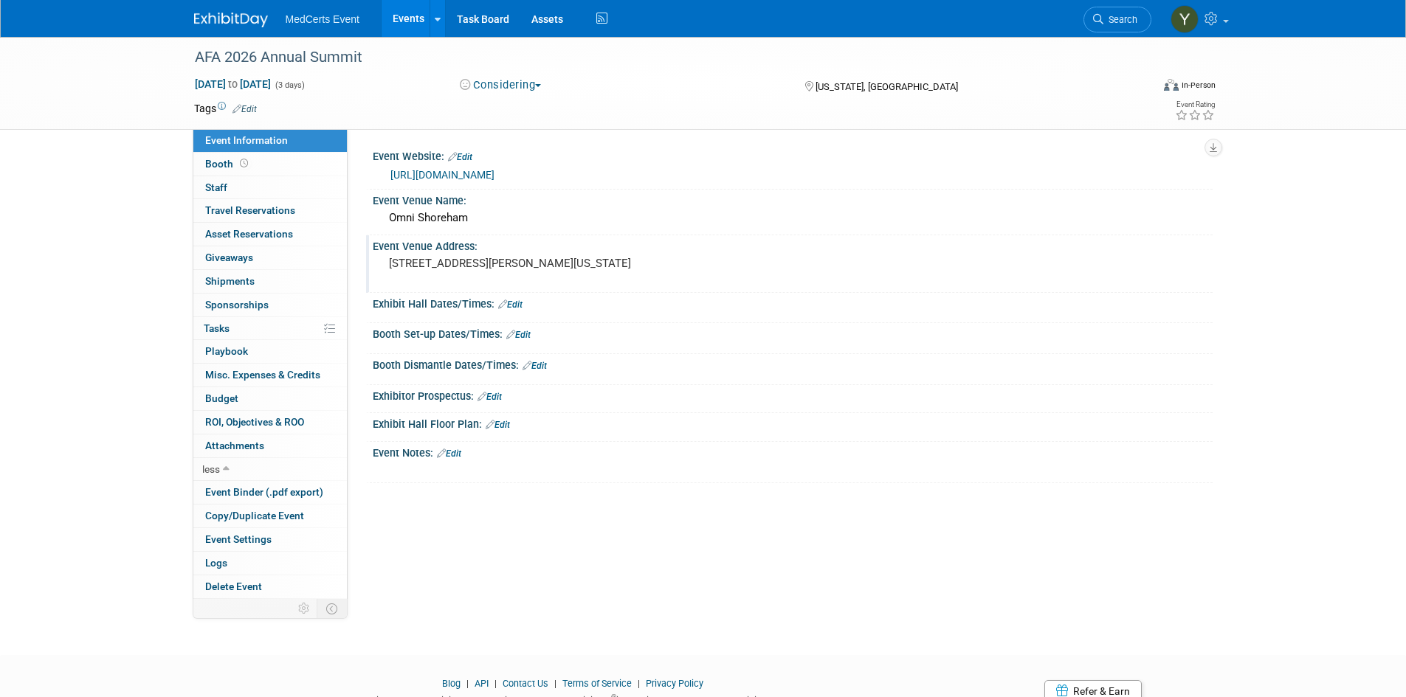
click at [950, 507] on div "Event Website: Edit https://apprenticeshipsforamerica.org/events/view/202summit…" at bounding box center [780, 364] width 865 height 470
click at [407, 13] on link "Events" at bounding box center [409, 18] width 54 height 37
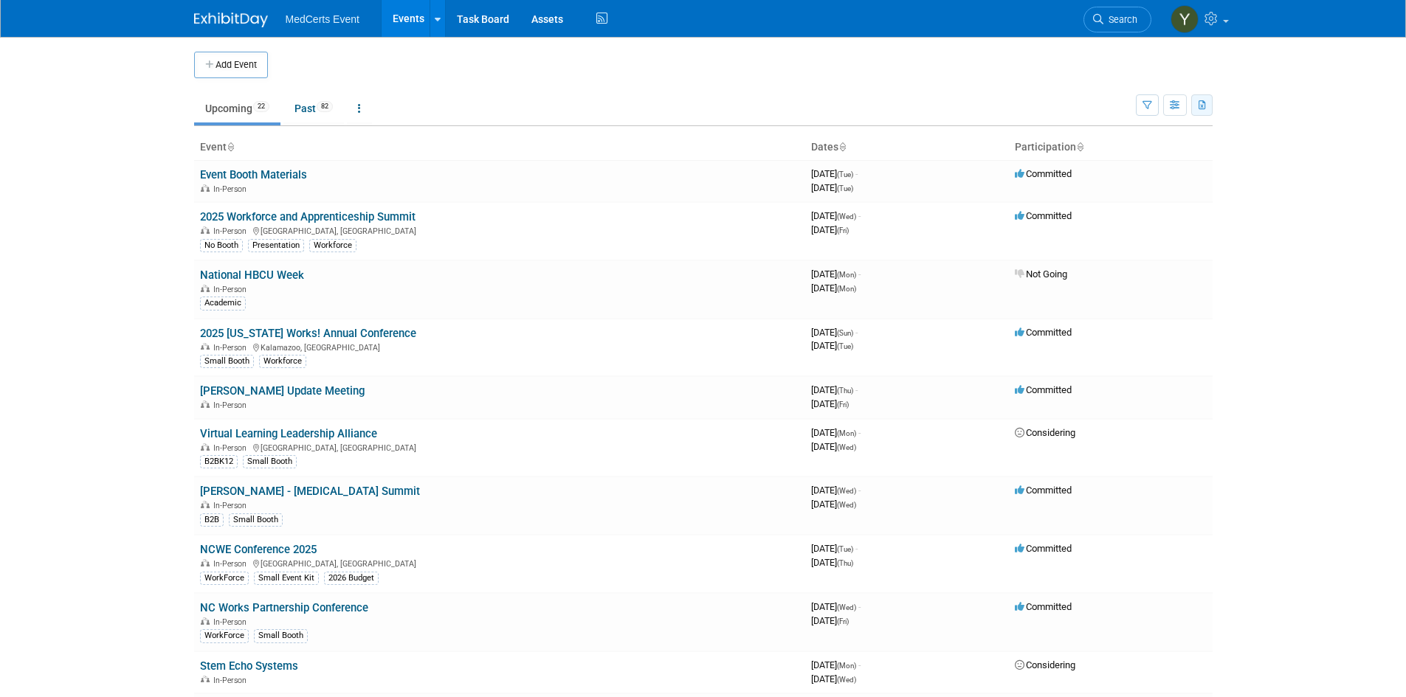
click at [1200, 106] on icon "button" at bounding box center [1202, 106] width 8 height 10
click at [1145, 156] on span "(22 Events)" at bounding box center [1163, 153] width 45 height 10
